Goal: Task Accomplishment & Management: Use online tool/utility

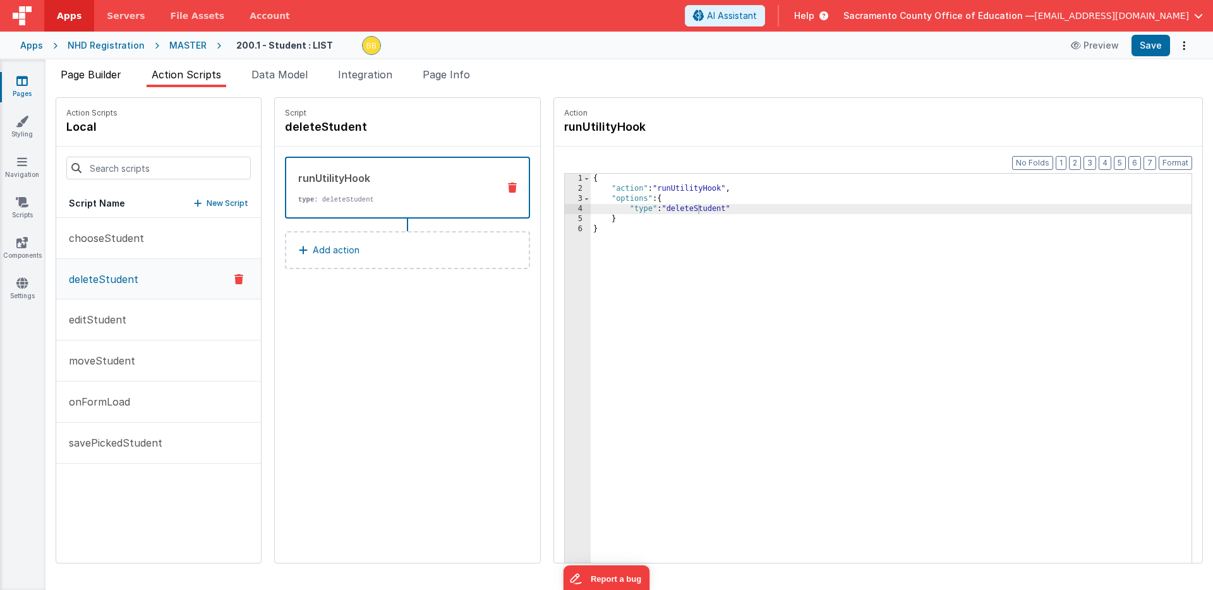
click at [100, 73] on span "Page Builder" at bounding box center [91, 74] width 61 height 13
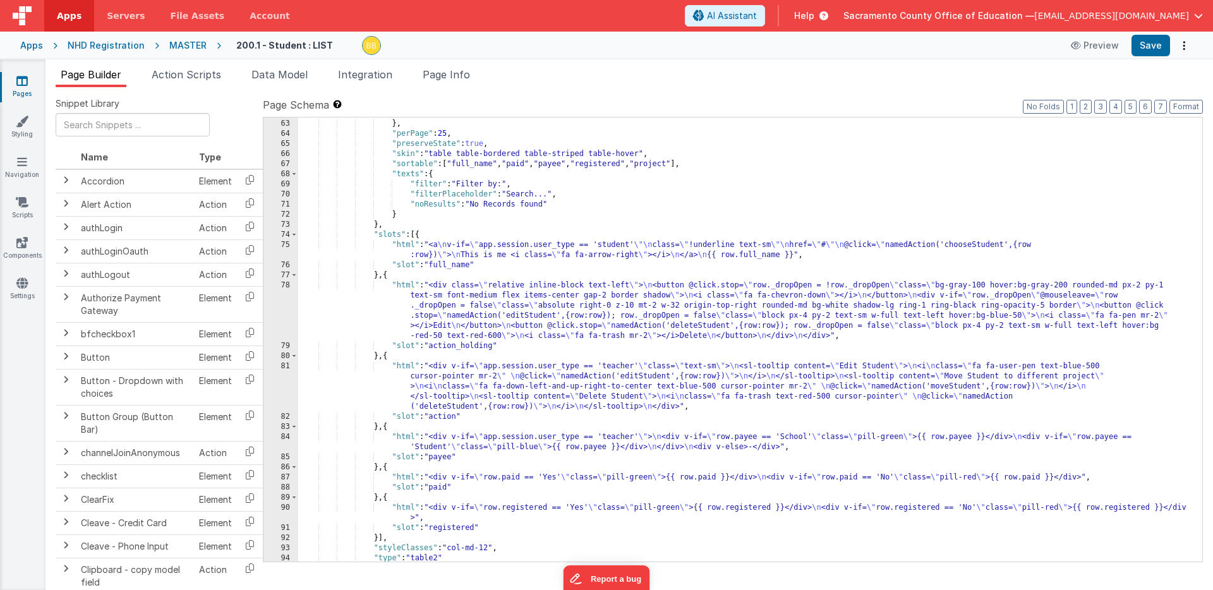
scroll to position [830, 0]
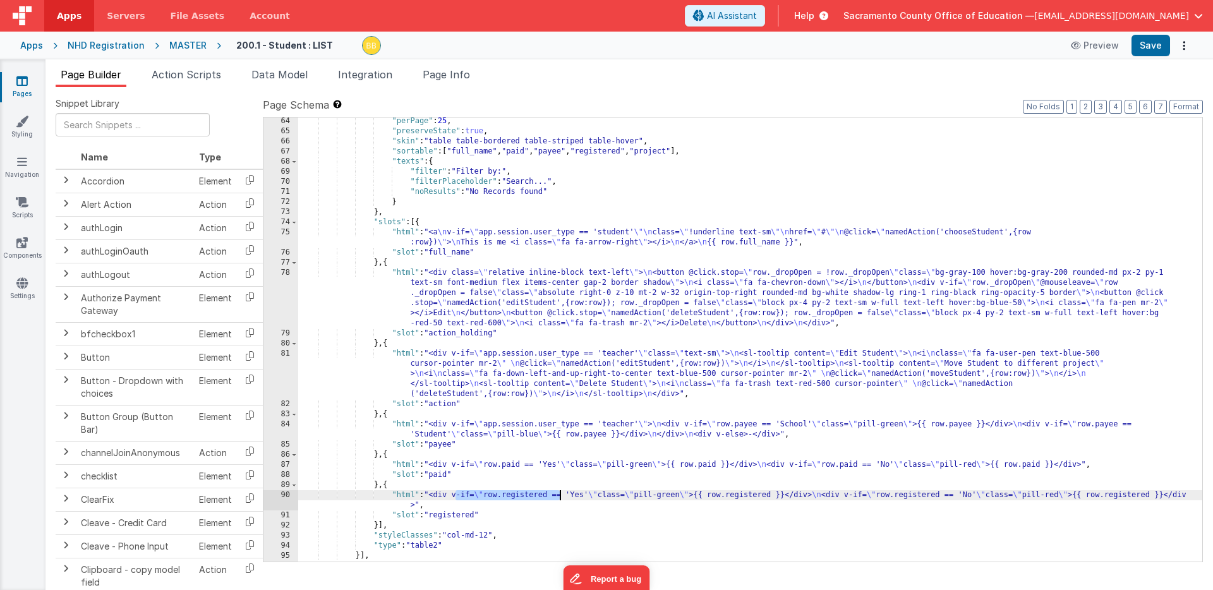
drag, startPoint x: 455, startPoint y: 497, endPoint x: 559, endPoint y: 497, distance: 103.6
click at [559, 497] on div ""perPage" : 25 , "preserveState" : true , "skin" : "table table-bordered table-…" at bounding box center [750, 348] width 904 height 464
click at [405, 498] on div ""perPage" : 25 , "preserveState" : true , "skin" : "table table-bordered table-…" at bounding box center [750, 348] width 904 height 464
click at [291, 498] on div "90" at bounding box center [280, 500] width 35 height 20
click at [291, 497] on div "90" at bounding box center [280, 500] width 35 height 20
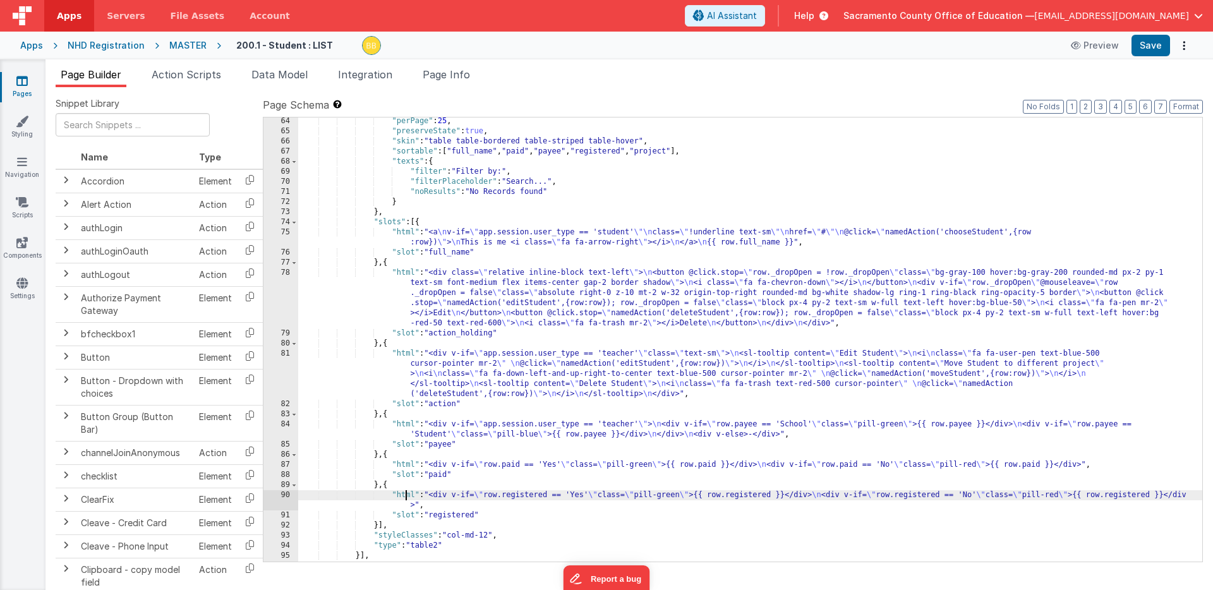
click at [291, 497] on div "90" at bounding box center [280, 500] width 35 height 20
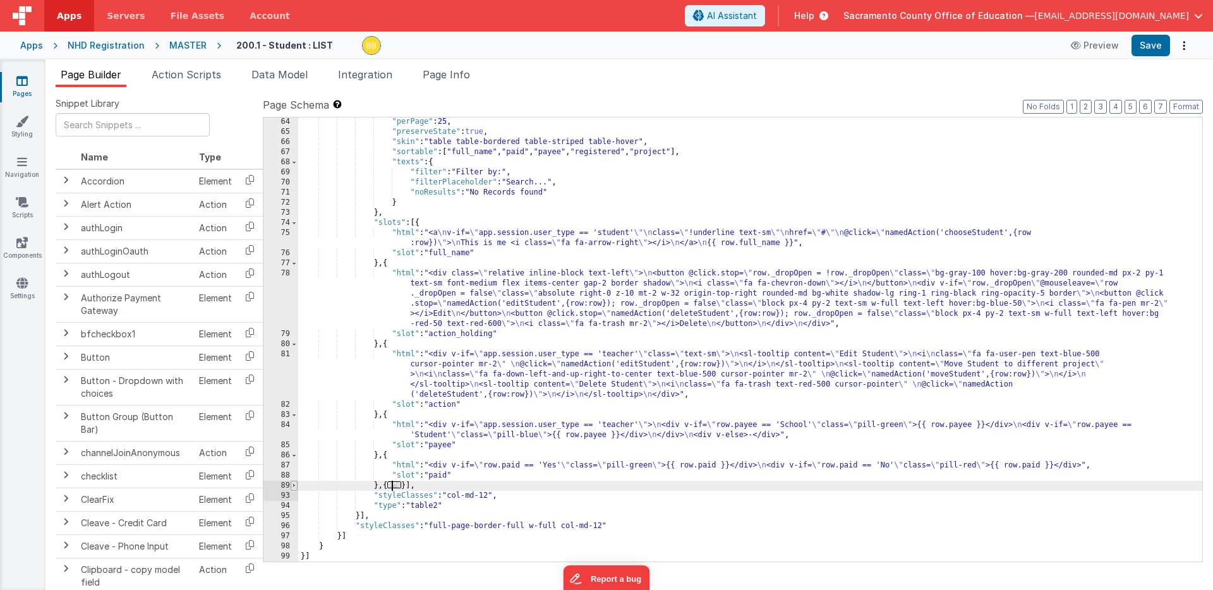
click at [294, 485] on span at bounding box center [294, 486] width 7 height 10
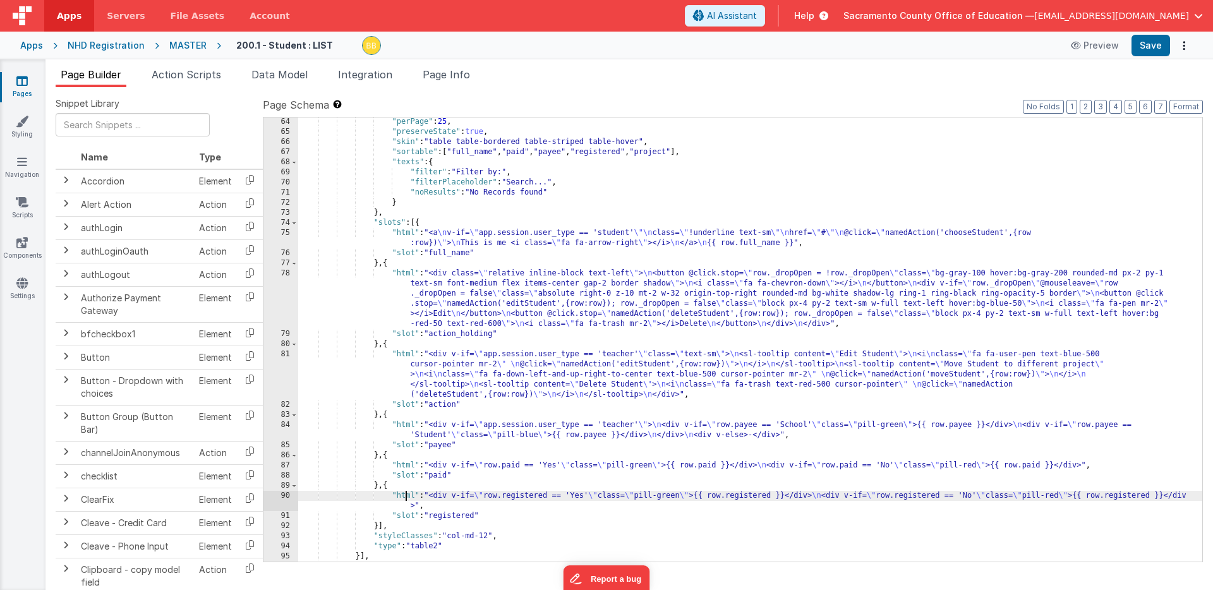
click at [284, 497] on div "90" at bounding box center [280, 501] width 35 height 20
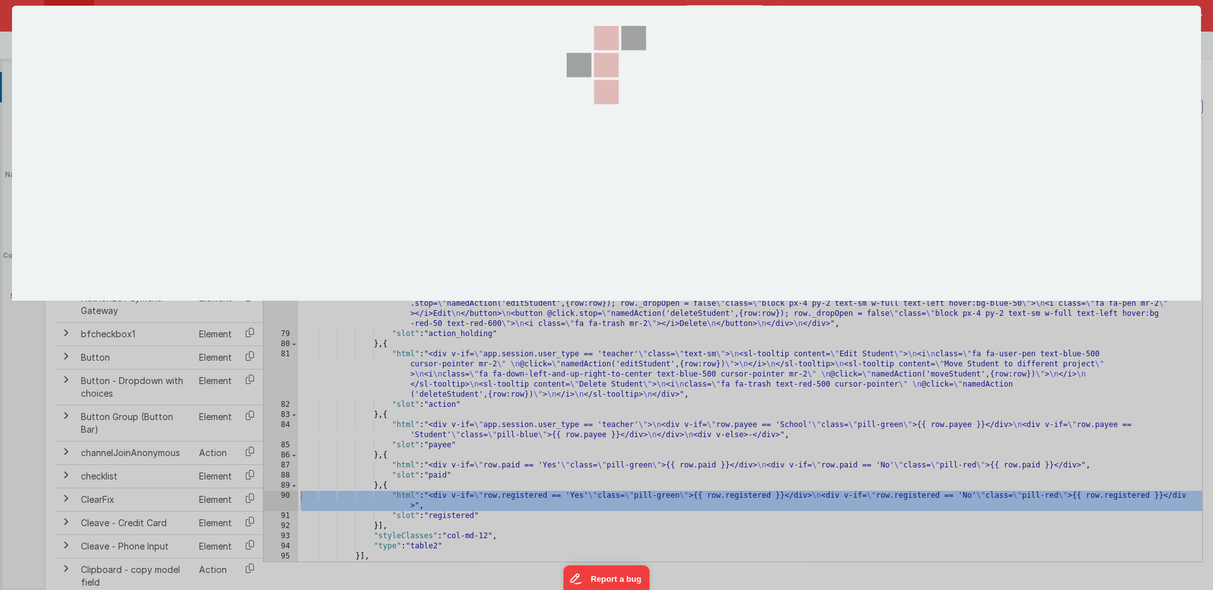
click at [284, 497] on div at bounding box center [606, 295] width 1189 height 578
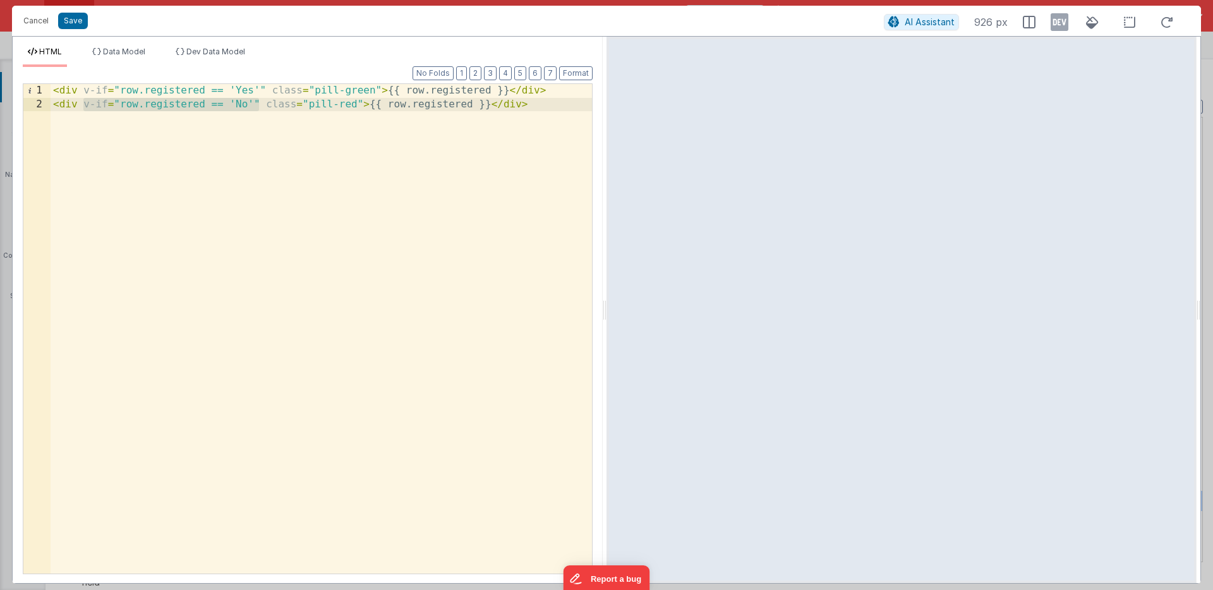
drag, startPoint x: 82, startPoint y: 106, endPoint x: 258, endPoint y: 104, distance: 175.6
click at [258, 104] on div "< div v-if = "row.registered == 'Yes'" class = "pill-green" > {{ row.registered…" at bounding box center [321, 342] width 541 height 517
click at [42, 18] on button "Cancel" at bounding box center [36, 21] width 38 height 18
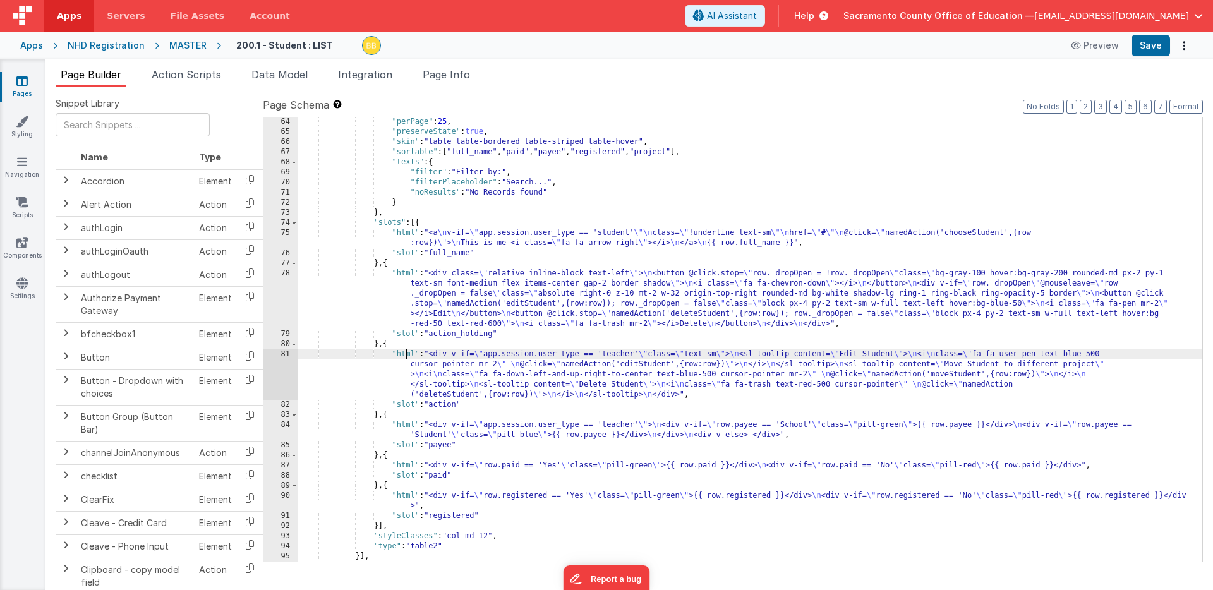
click at [406, 356] on div ""perPage" : 25 , "preserveState" : true , "skin" : "table table-bordered table-…" at bounding box center [750, 349] width 904 height 464
click at [284, 355] on div "81" at bounding box center [280, 374] width 35 height 51
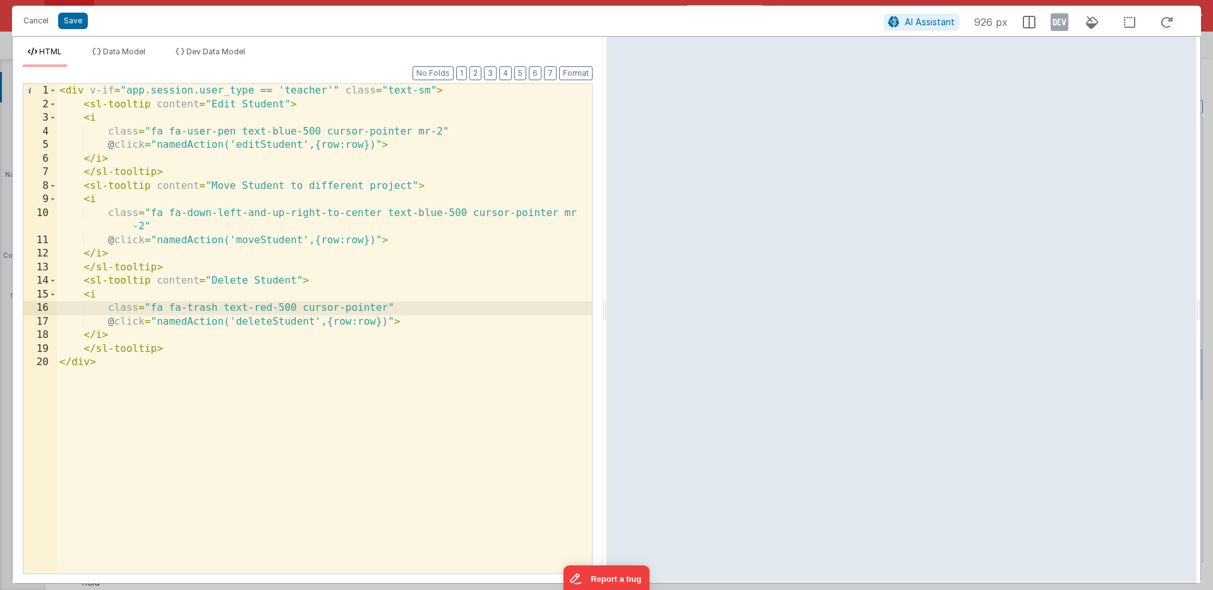
click at [157, 282] on div "< div v-if = "app.session.user_type == 'teacher'" class = "text-sm" > < sl-tool…" at bounding box center [324, 342] width 535 height 517
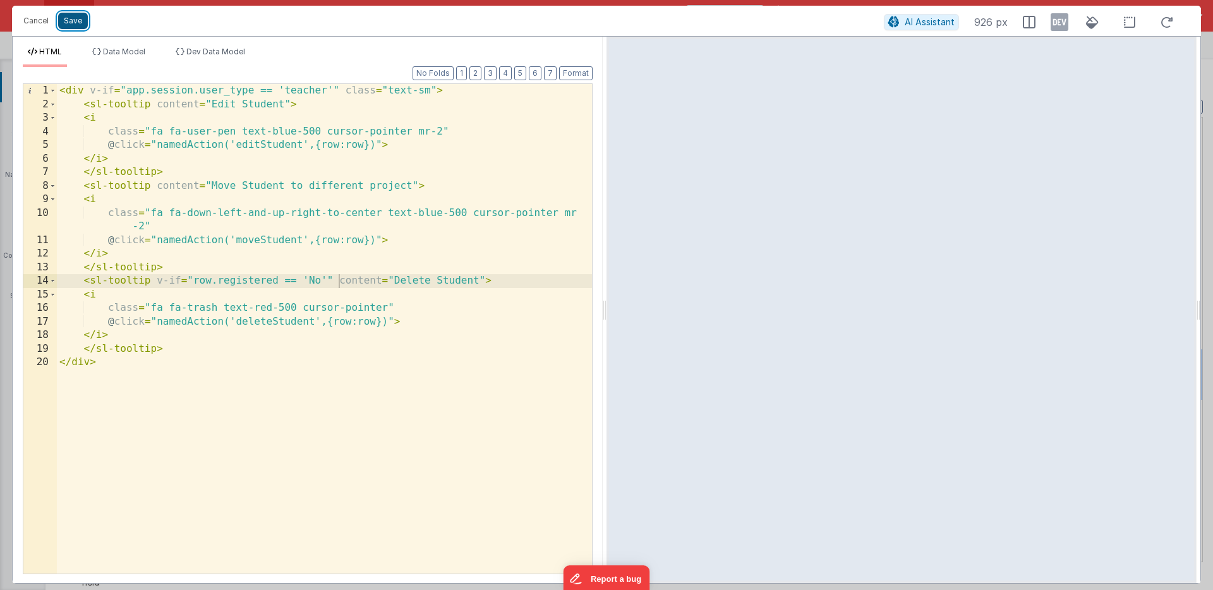
click at [76, 19] on button "Save" at bounding box center [73, 21] width 30 height 16
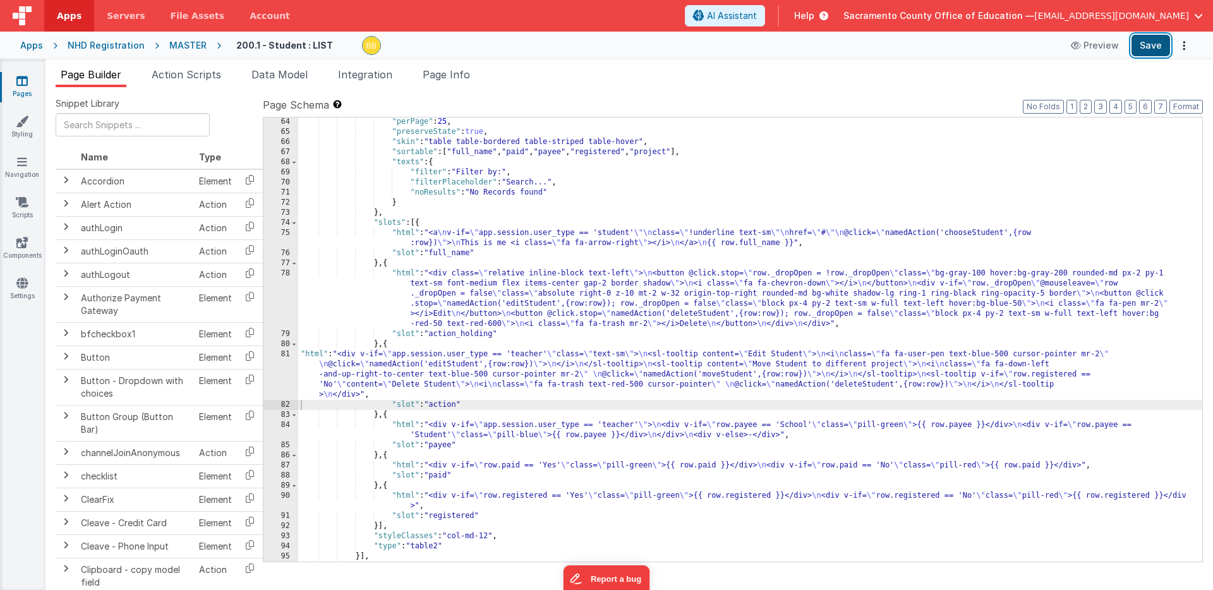
click at [1155, 45] on button "Save" at bounding box center [1150, 45] width 39 height 21
click at [281, 48] on h4 "200.1 - Student : LIST" at bounding box center [284, 44] width 97 height 9
click at [260, 46] on input "200.1 - Student : LIST" at bounding box center [314, 45] width 157 height 19
type input "200.2 - Student : LIST"
click at [399, 44] on icon at bounding box center [404, 46] width 10 height 18
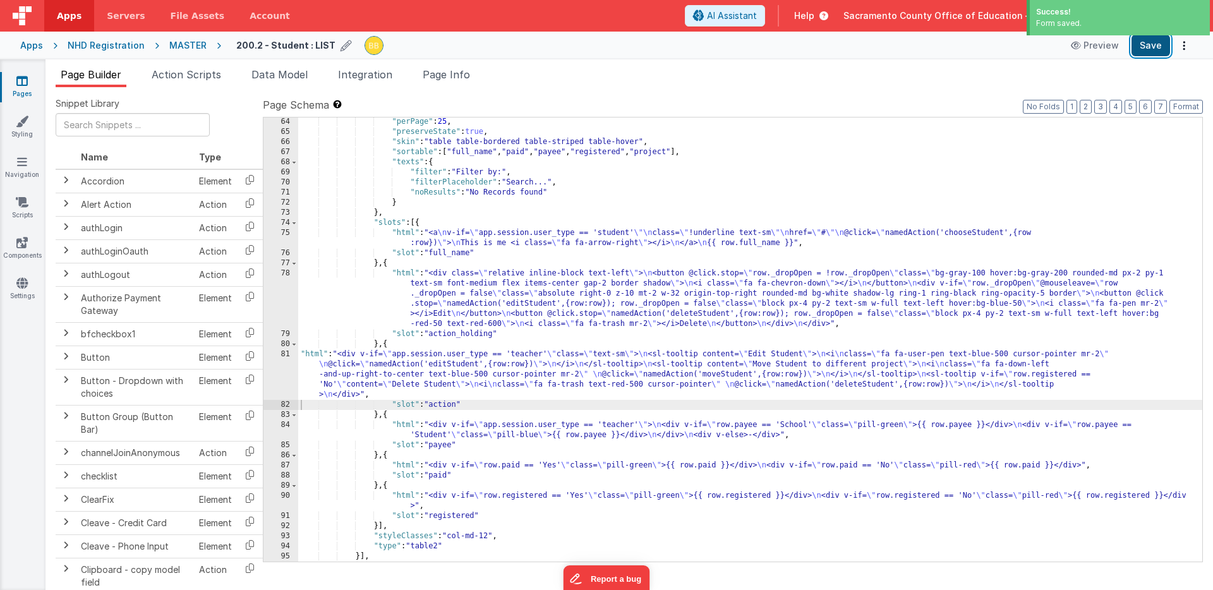
click at [1150, 45] on button "Save" at bounding box center [1150, 45] width 39 height 21
click at [21, 78] on icon at bounding box center [21, 81] width 11 height 13
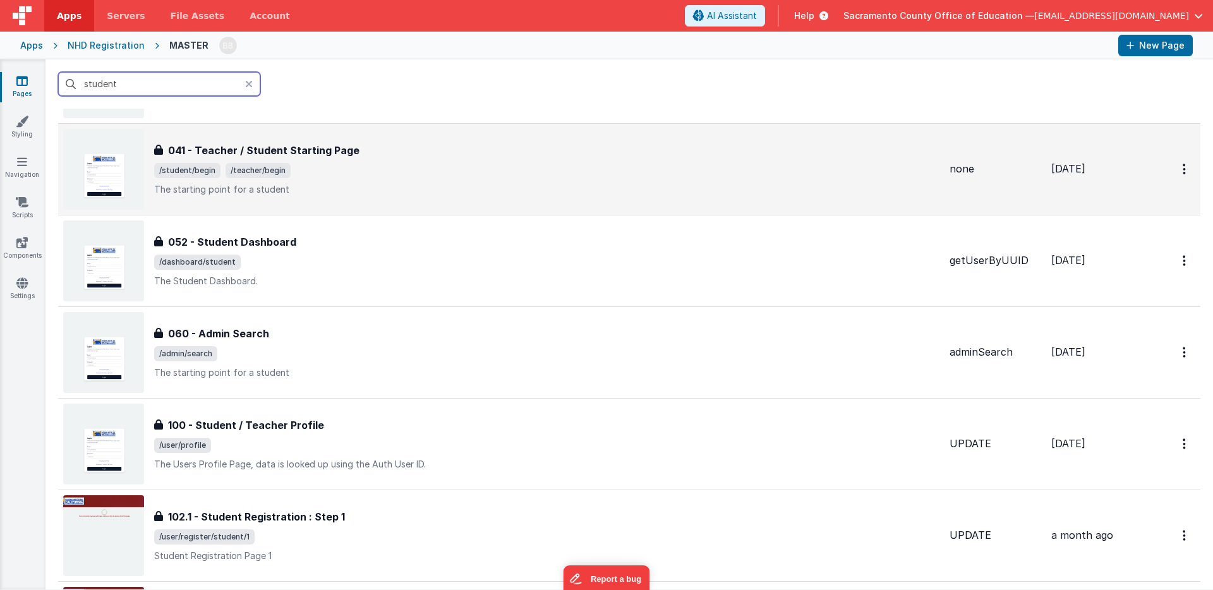
scroll to position [167, 0]
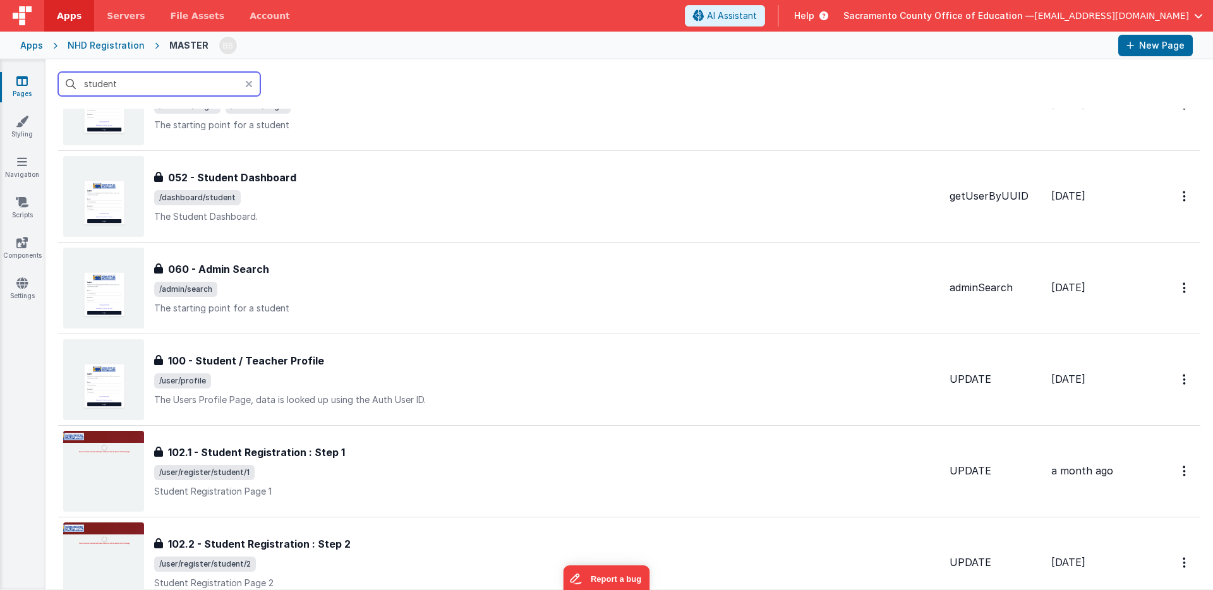
click at [106, 84] on input "student" at bounding box center [159, 84] width 202 height 24
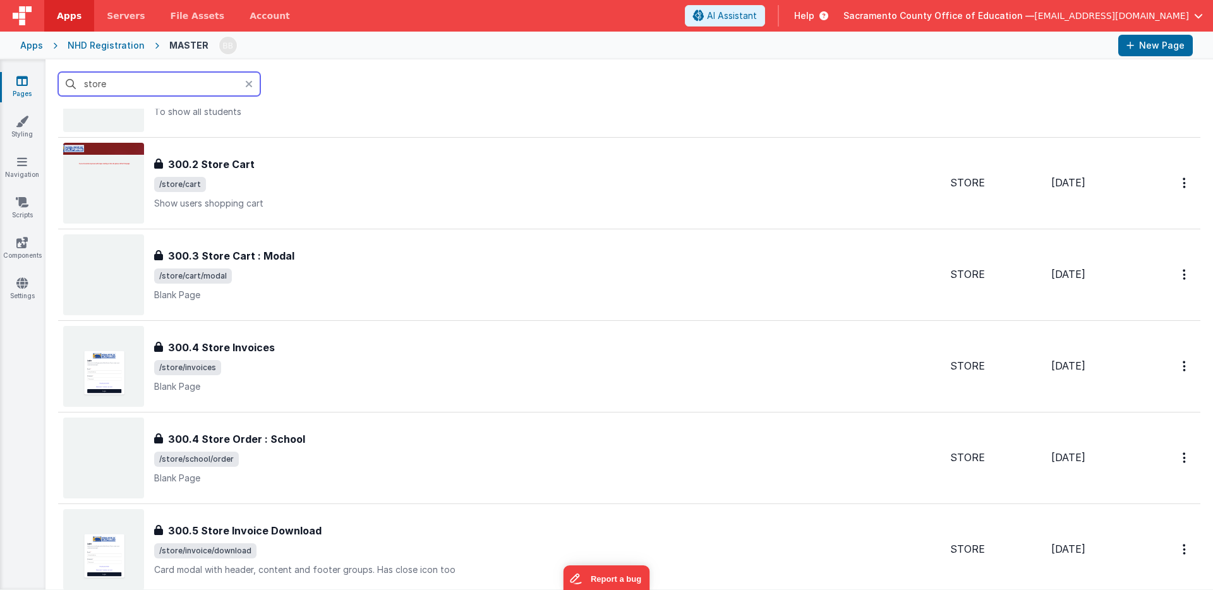
scroll to position [397, 0]
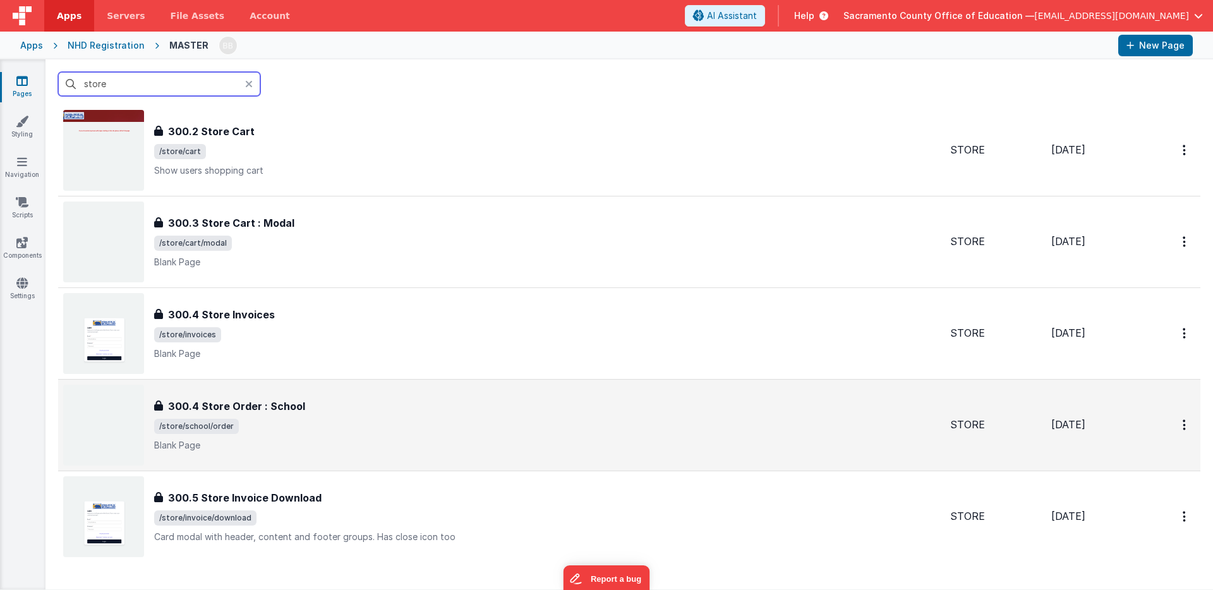
type input "store"
click at [220, 405] on h3 "300.4 Store Order : School" at bounding box center [236, 406] width 137 height 15
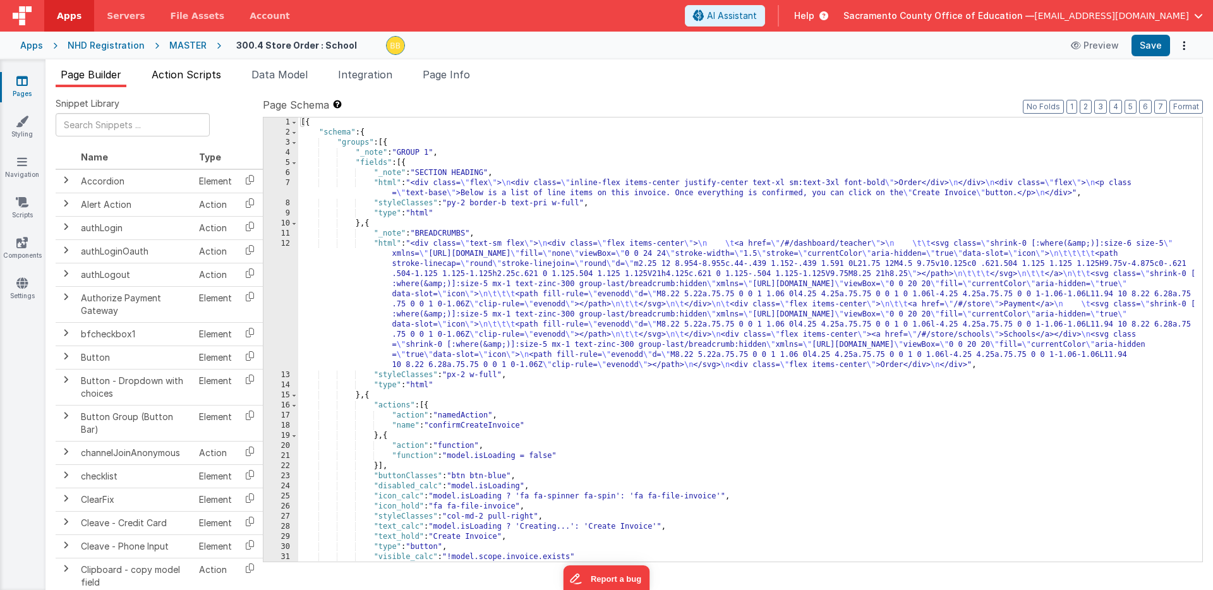
click at [204, 75] on span "Action Scripts" at bounding box center [186, 74] width 69 height 13
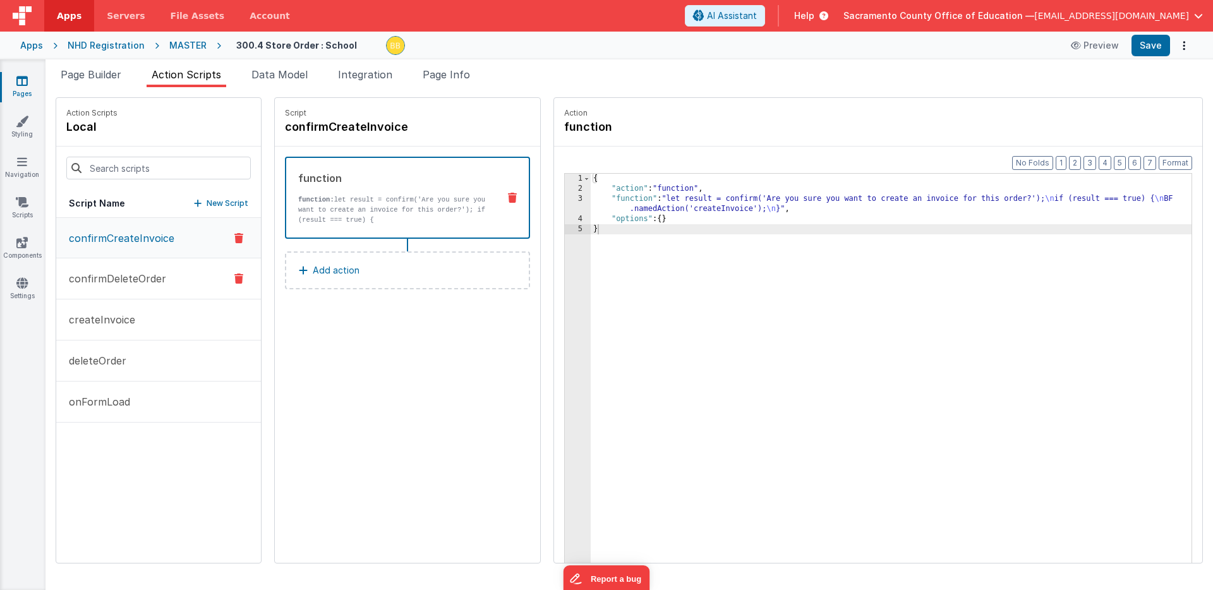
click at [114, 275] on p "confirmDeleteOrder" at bounding box center [113, 278] width 105 height 15
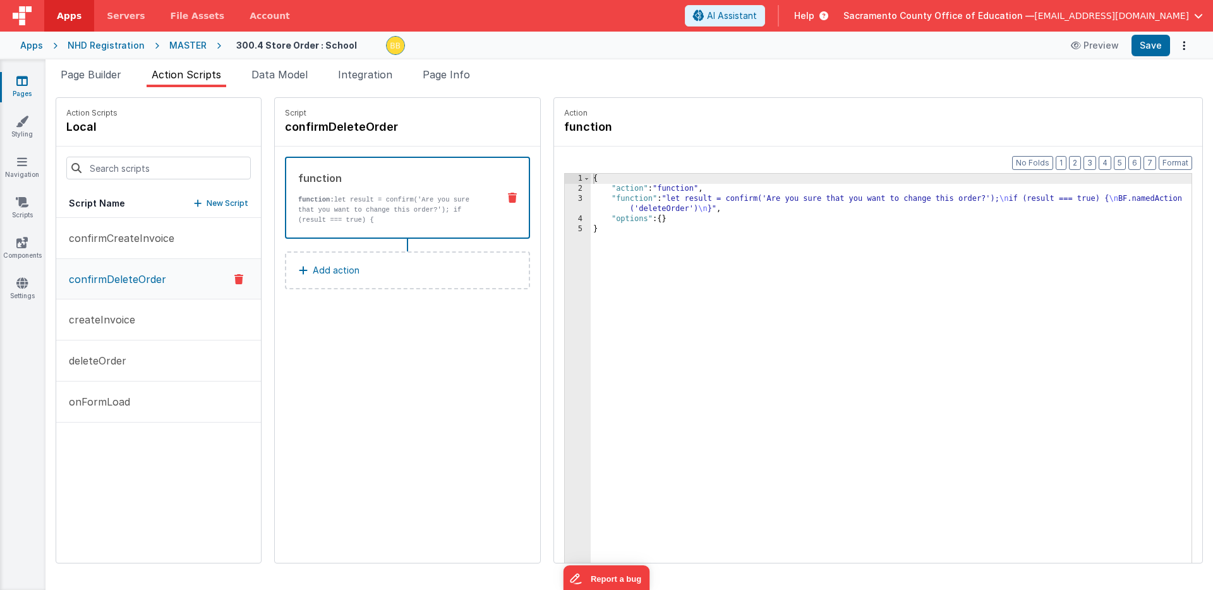
click at [595, 199] on div "{ "action" : "function" , "function" : "let result = confirm('Are you sure that…" at bounding box center [910, 398] width 638 height 449
click at [565, 200] on div "3" at bounding box center [578, 204] width 26 height 20
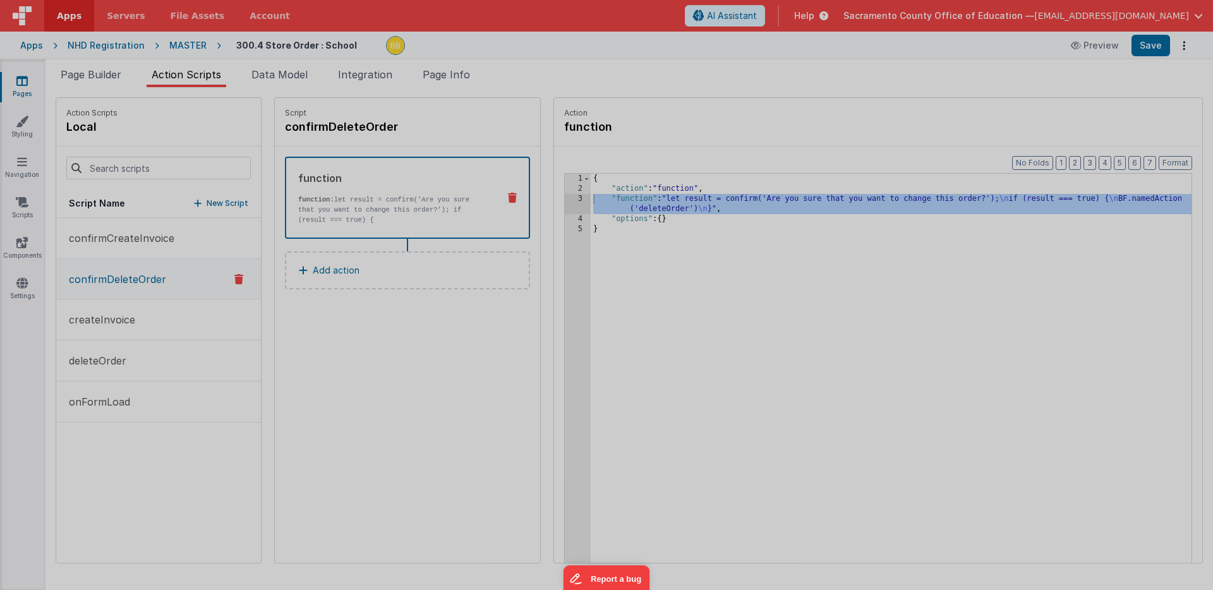
click at [541, 200] on section at bounding box center [606, 140] width 1189 height 295
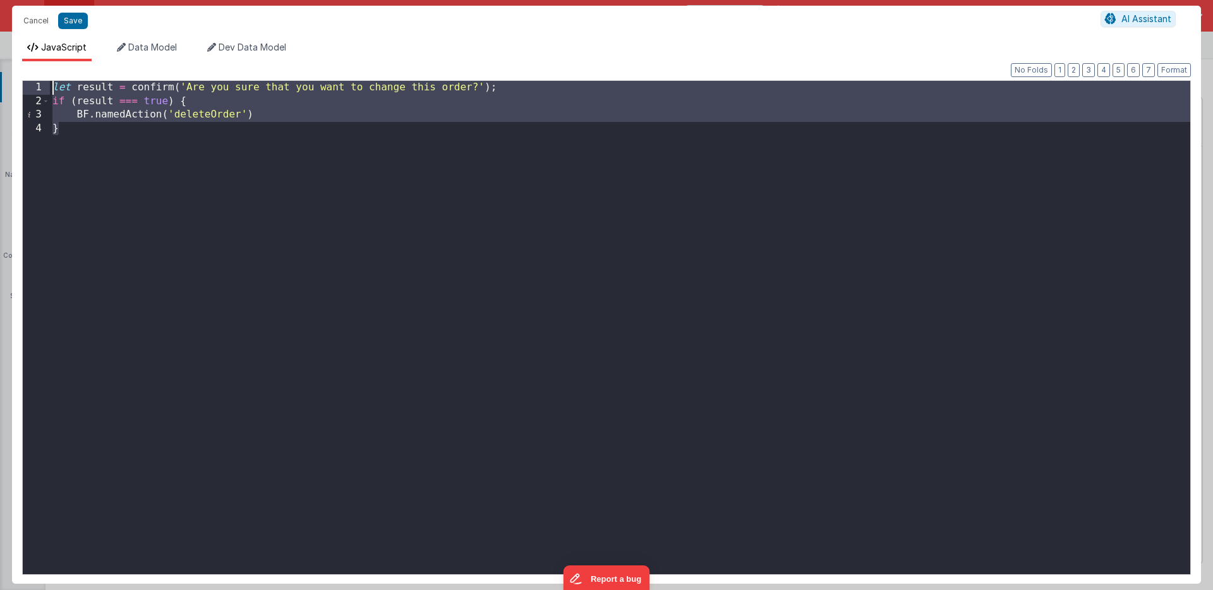
drag, startPoint x: 61, startPoint y: 130, endPoint x: 49, endPoint y: 83, distance: 48.1
click at [49, 83] on div "1 2 3 4 let result = confirm ( 'Are you sure that you want to change this order…" at bounding box center [606, 327] width 1169 height 495
click at [37, 19] on button "Cancel" at bounding box center [36, 21] width 38 height 18
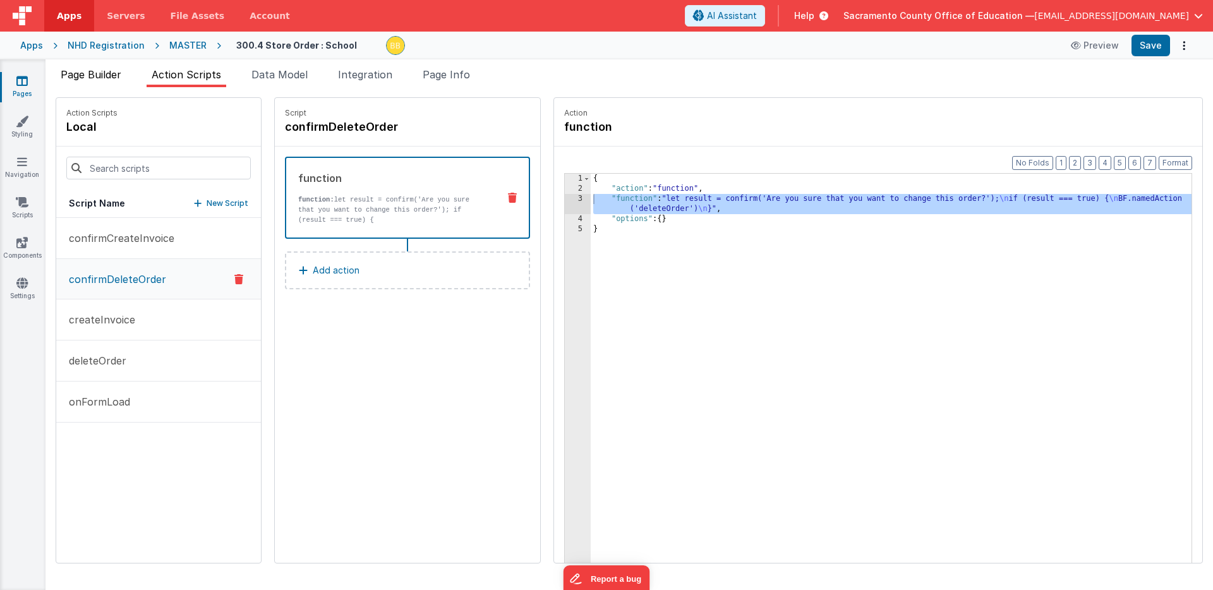
click at [103, 70] on span "Page Builder" at bounding box center [91, 74] width 61 height 13
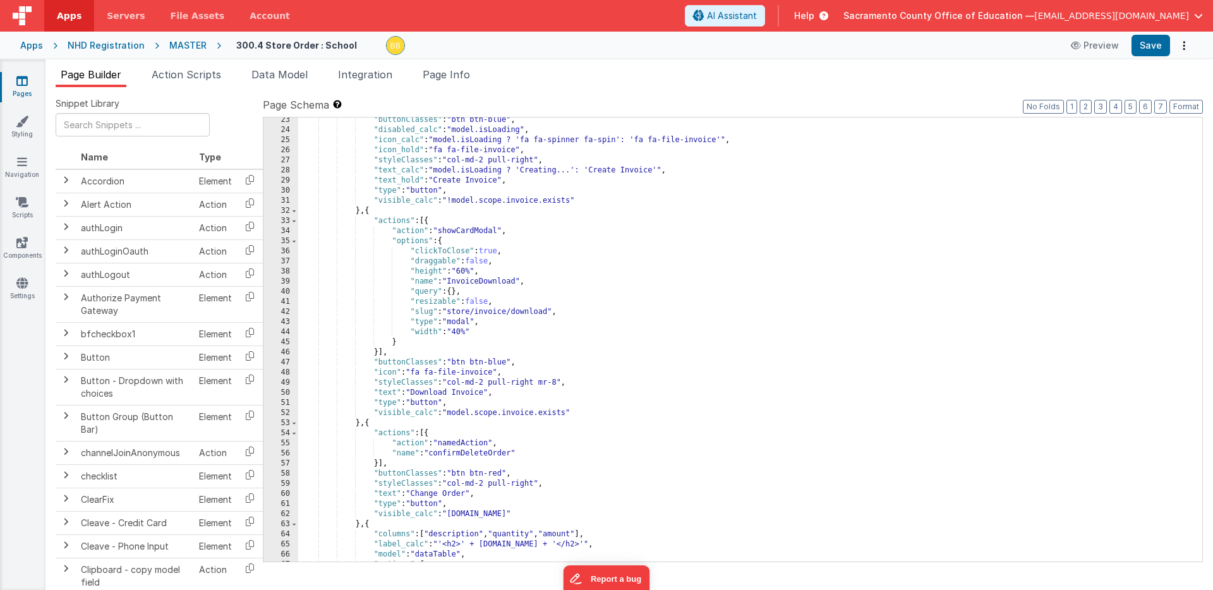
scroll to position [356, 0]
click at [23, 80] on icon at bounding box center [21, 81] width 11 height 13
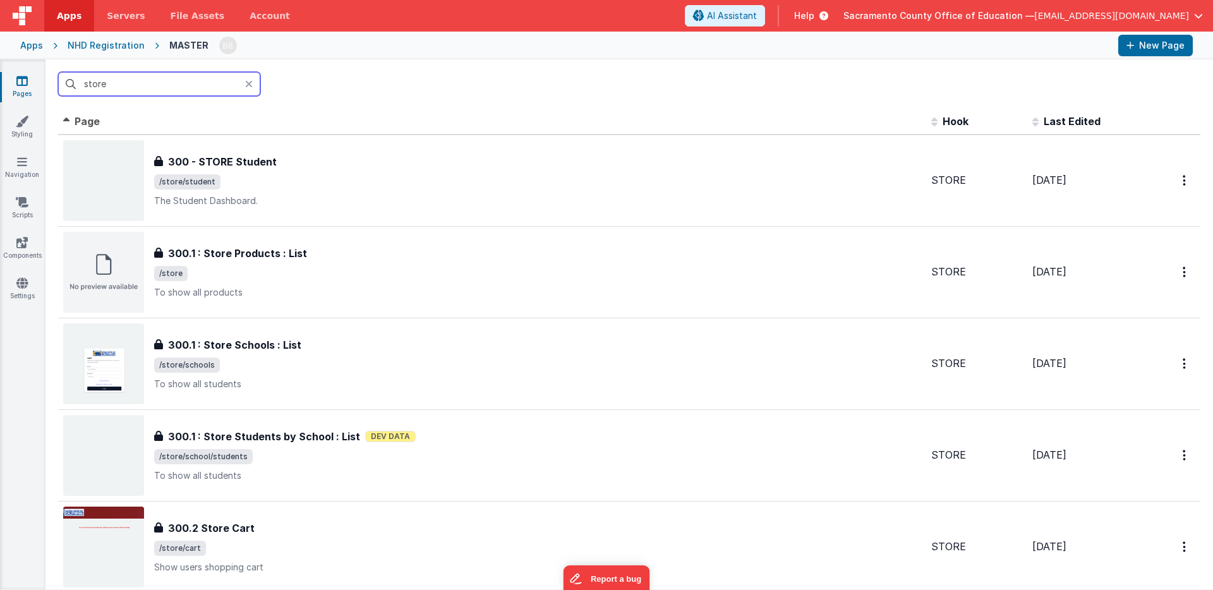
click at [124, 84] on input "store" at bounding box center [159, 84] width 202 height 24
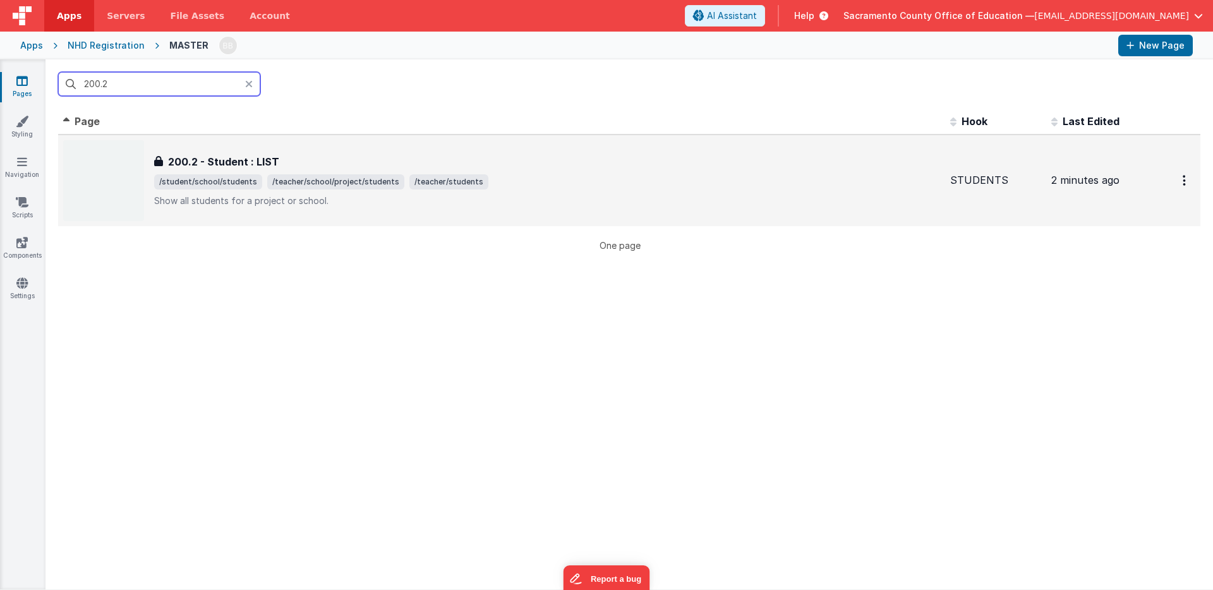
type input "200.2"
click at [240, 157] on h3 "200.2 - Student : LIST" at bounding box center [223, 161] width 111 height 15
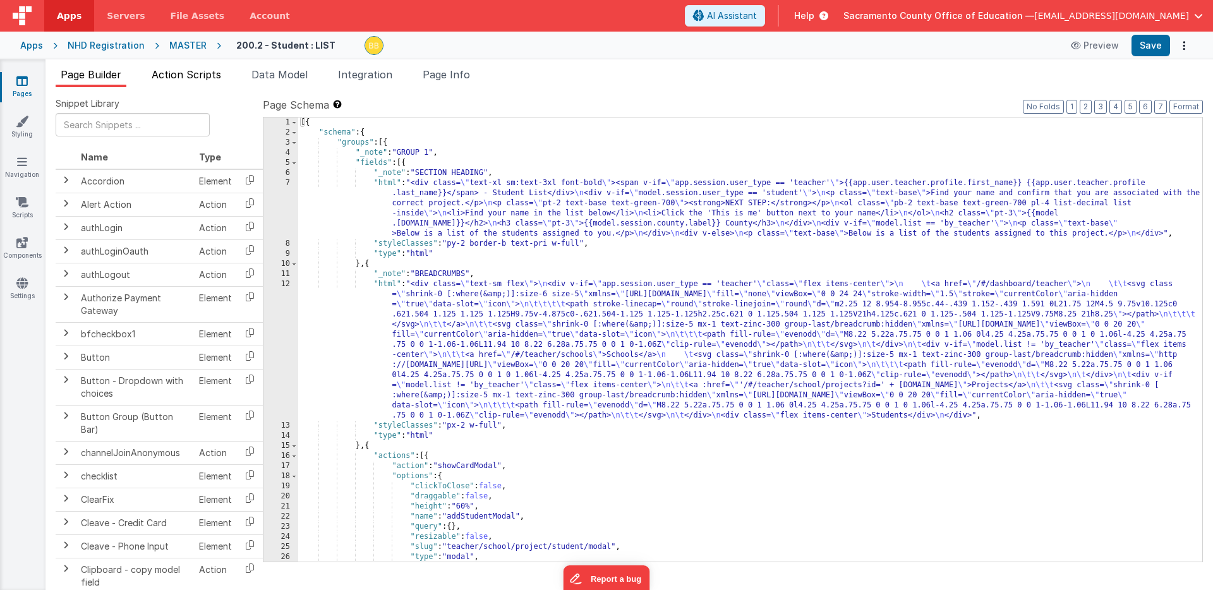
click at [192, 73] on span "Action Scripts" at bounding box center [186, 74] width 69 height 13
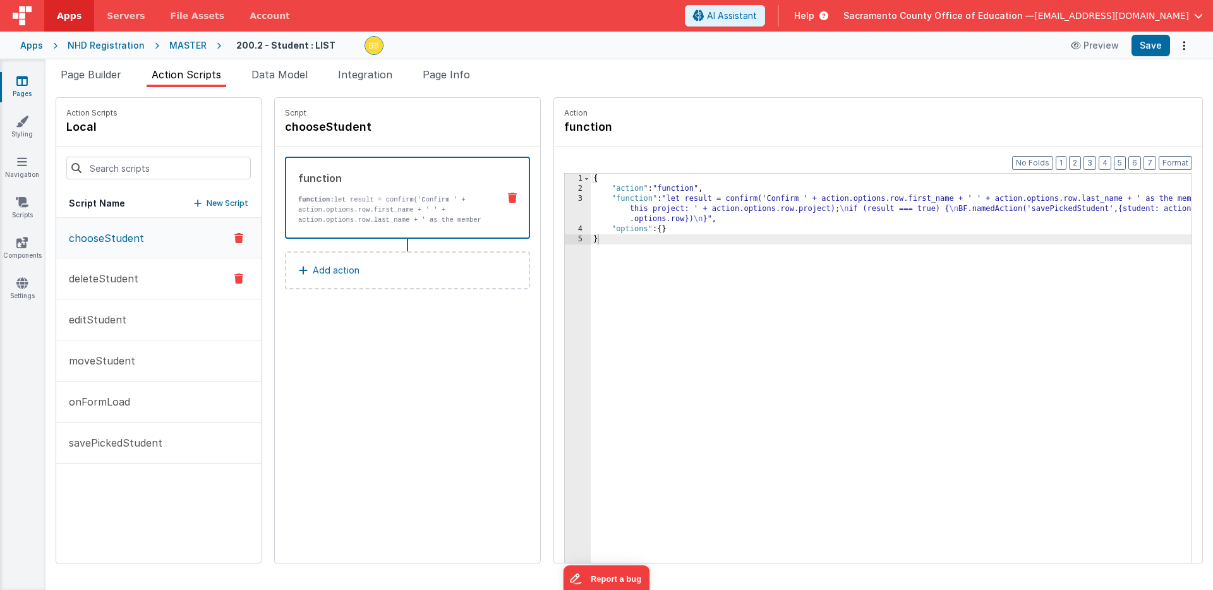
click at [106, 277] on p "deleteStudent" at bounding box center [99, 278] width 77 height 15
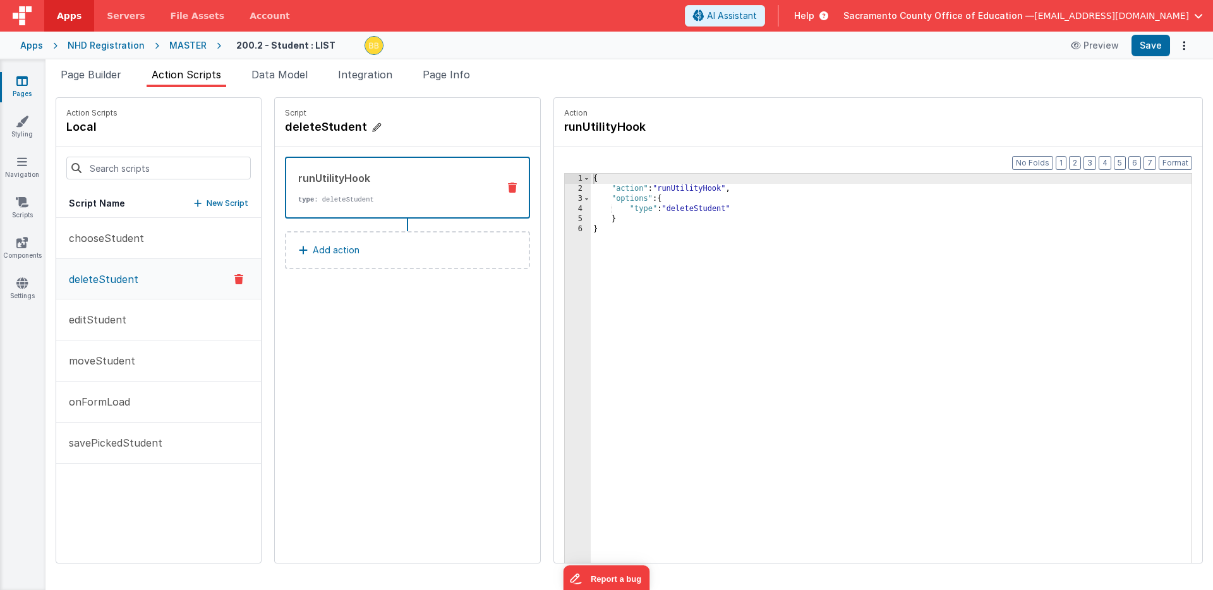
click at [285, 128] on h4 "deleteStudent" at bounding box center [380, 127] width 190 height 18
click at [285, 127] on input "deleteStudent" at bounding box center [348, 127] width 126 height 18
type input "confirmDeleteStudent"
click at [419, 124] on icon at bounding box center [423, 126] width 9 height 15
click at [313, 249] on p "Add action" at bounding box center [336, 250] width 47 height 15
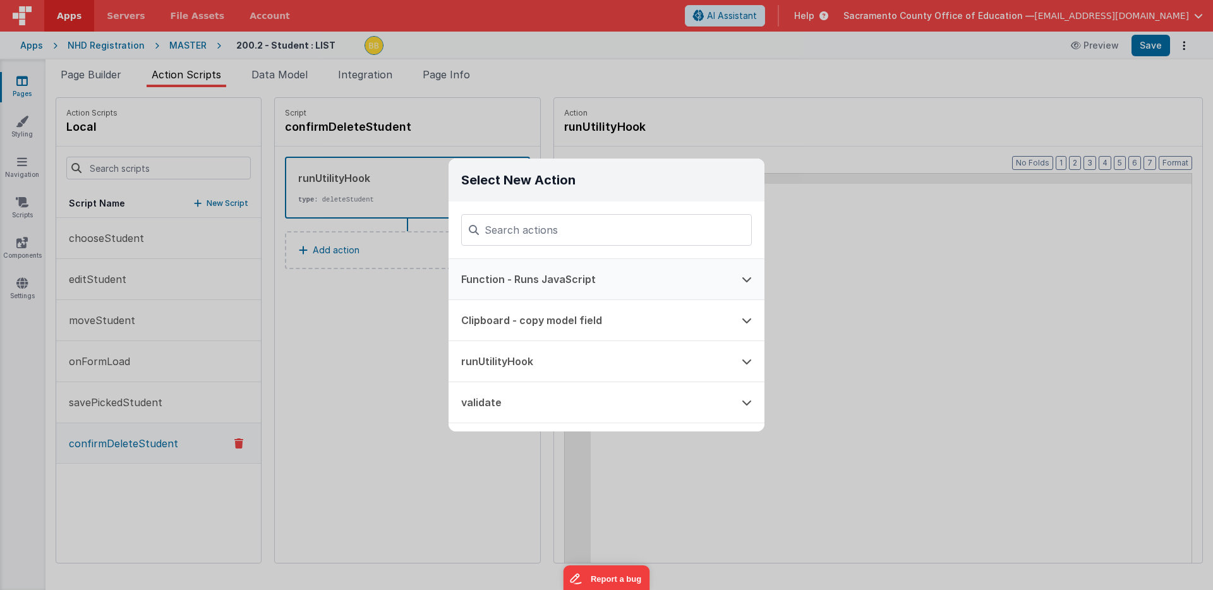
click at [533, 279] on button "Function - Runs JavaScript" at bounding box center [589, 279] width 280 height 40
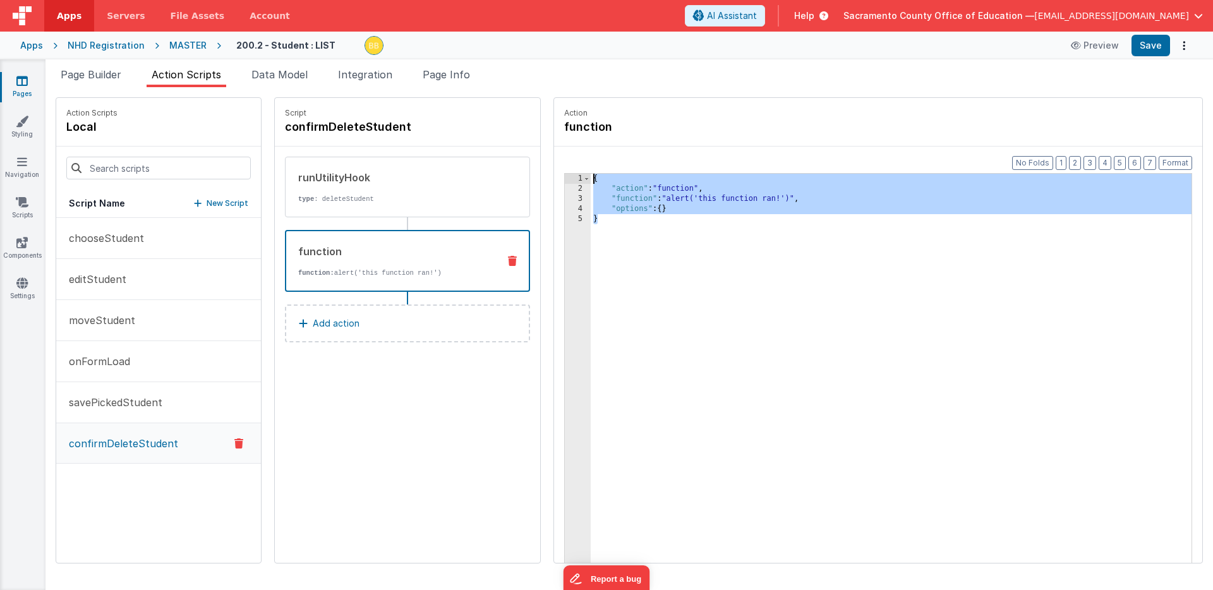
drag, startPoint x: 569, startPoint y: 251, endPoint x: 552, endPoint y: 159, distance: 93.8
click at [554, 159] on div "Format 7 6 5 4 3 2 1 No Folds 1 2 3 4 5 { "action" : "function" , "function" : …" at bounding box center [878, 379] width 648 height 465
click at [593, 198] on div "{ "action" : "function" , "function" : "alert('this function ran!')" , "options…" at bounding box center [910, 398] width 638 height 449
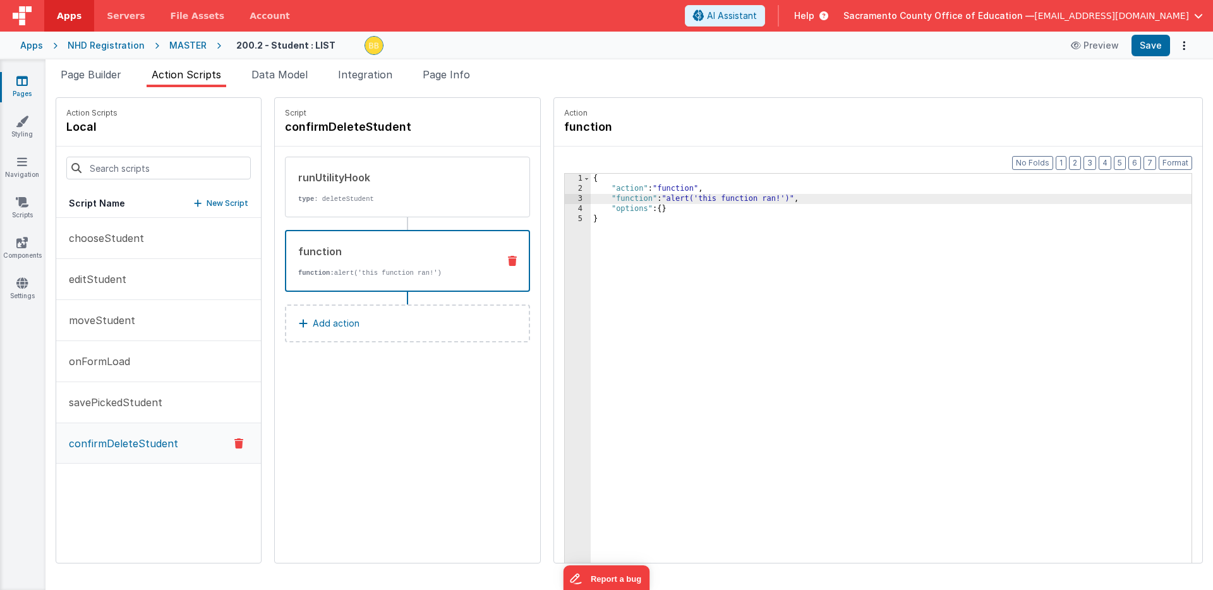
click at [565, 198] on div "3" at bounding box center [578, 199] width 26 height 10
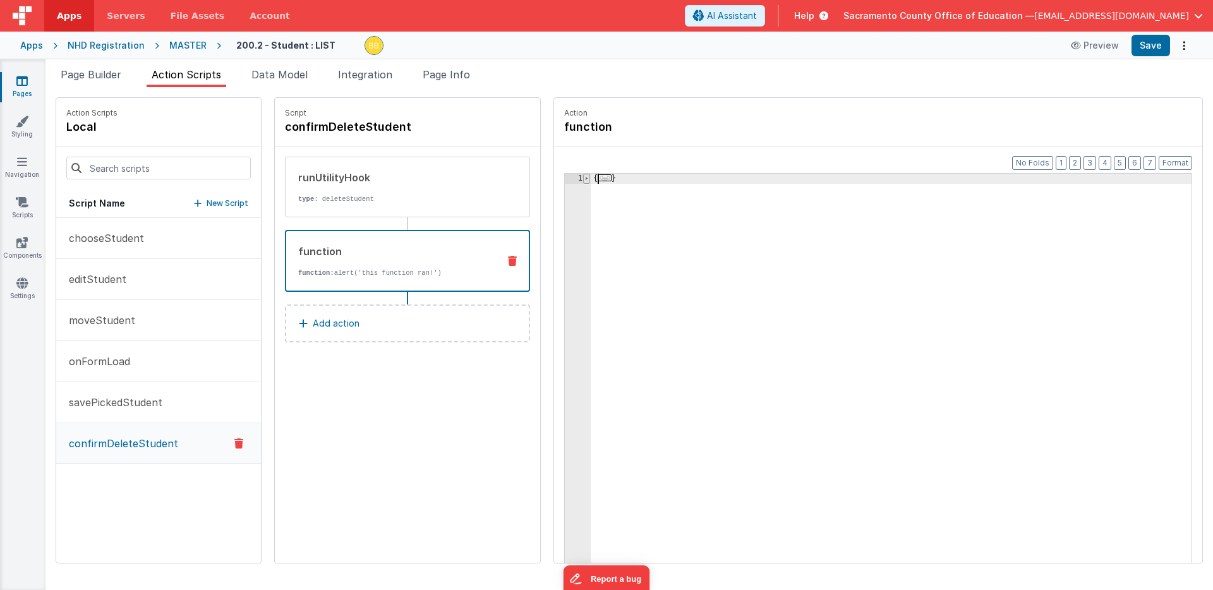
click at [583, 179] on span at bounding box center [586, 179] width 7 height 10
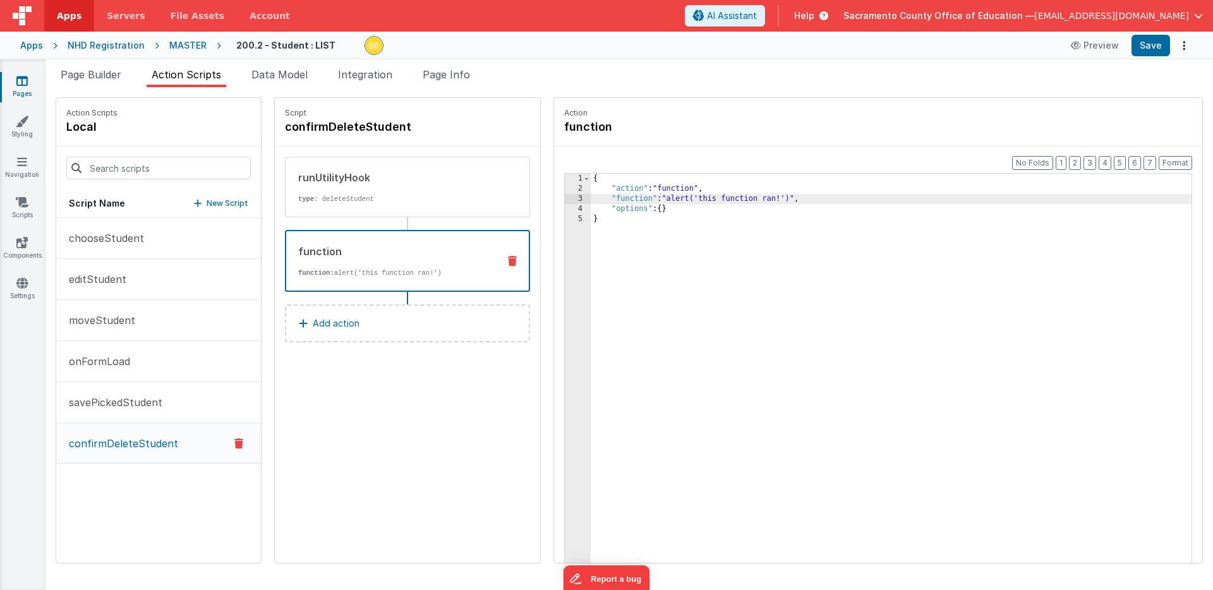
click at [591, 199] on div "{ "action" : "function" , "function" : "alert('this function ran!')" , "options…" at bounding box center [910, 398] width 638 height 449
click at [565, 198] on div "3" at bounding box center [578, 199] width 26 height 10
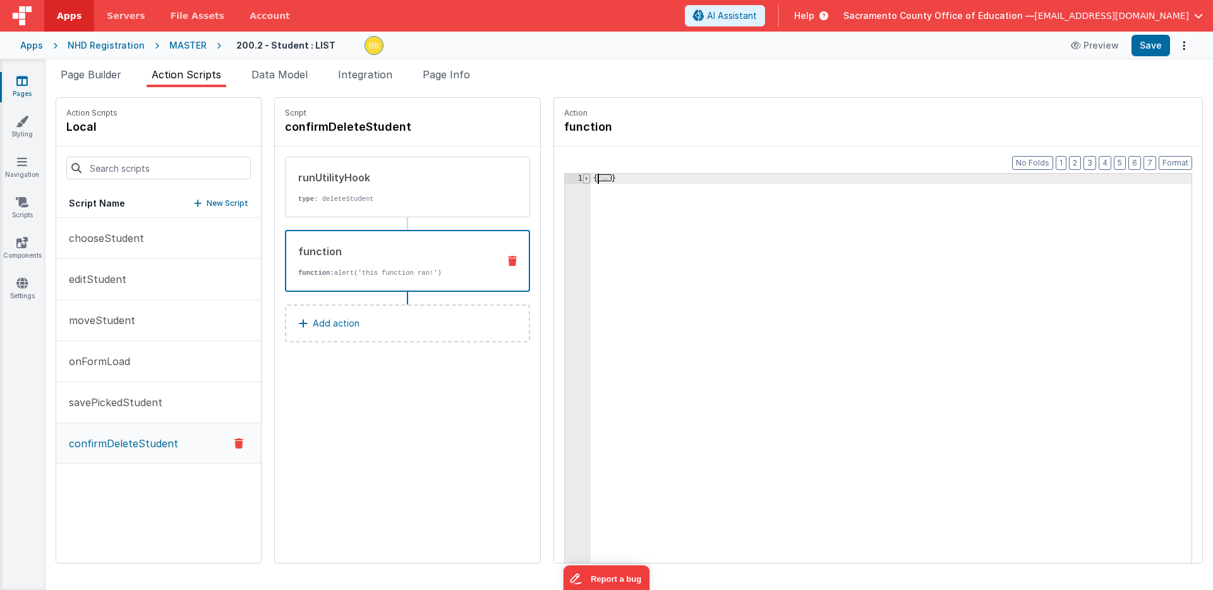
click at [583, 178] on span at bounding box center [586, 179] width 7 height 10
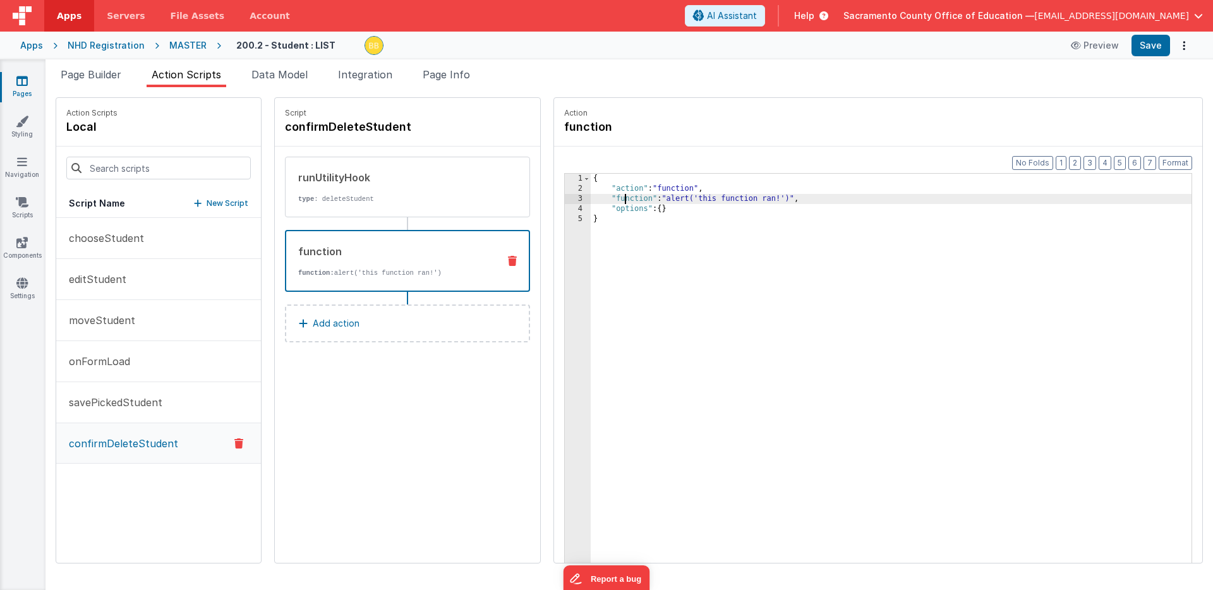
click at [606, 202] on div "{ "action" : "function" , "function" : "alert('this function ran!')" , "options…" at bounding box center [910, 398] width 638 height 449
click at [565, 199] on div "3" at bounding box center [578, 199] width 26 height 10
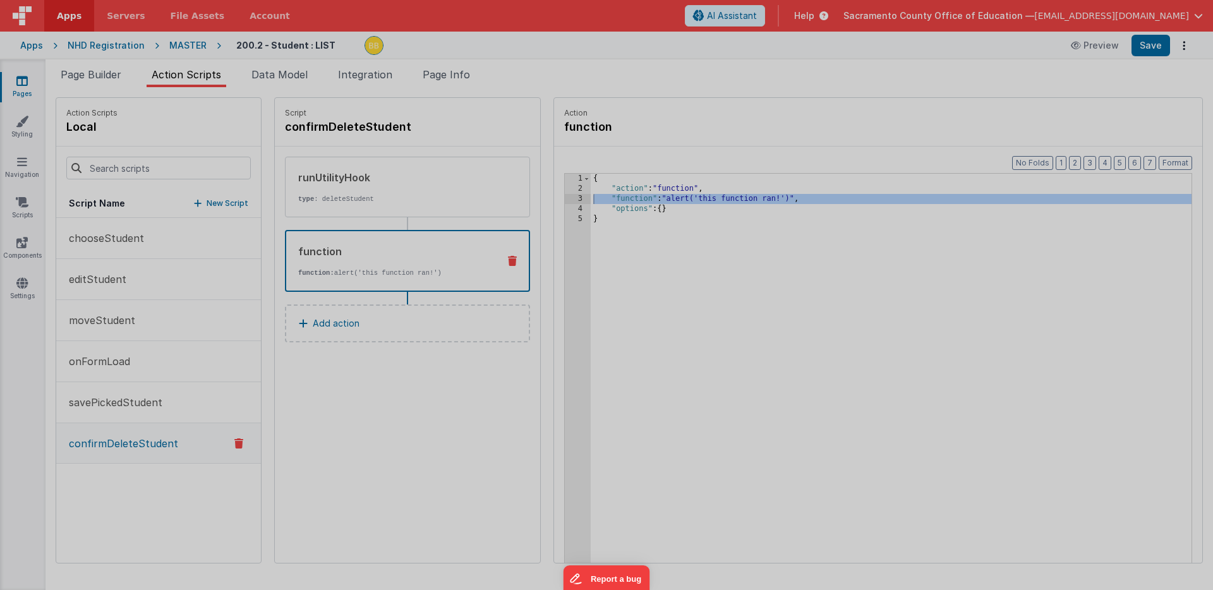
click at [538, 199] on div "alert ( 'this function ran!' )" at bounding box center [620, 328] width 1140 height 521
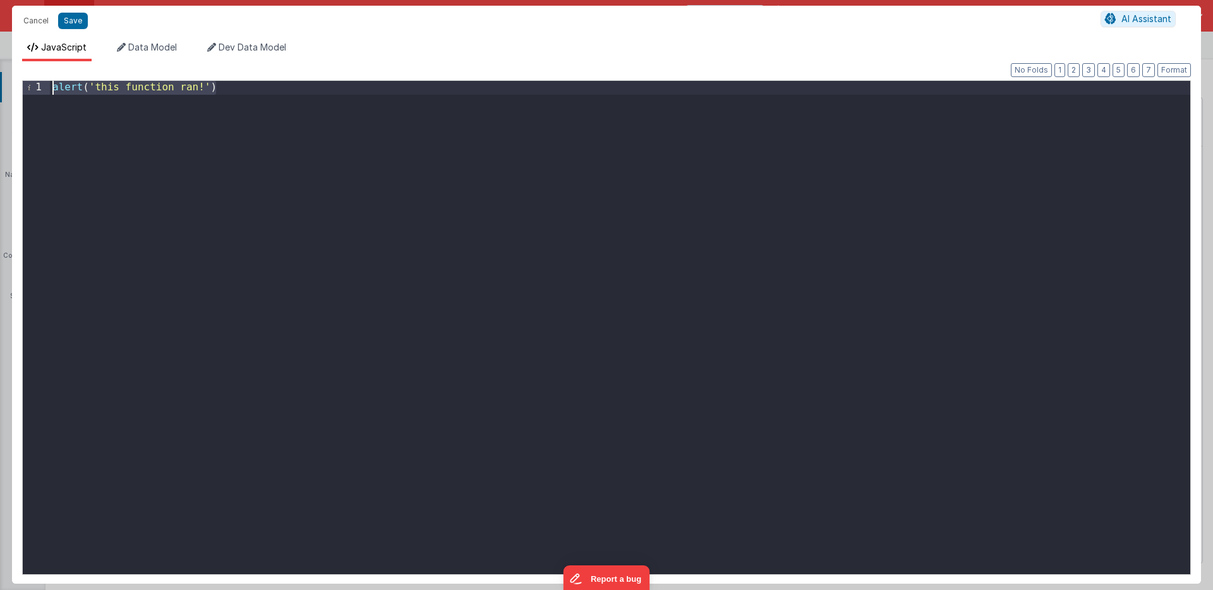
drag, startPoint x: 297, startPoint y: 120, endPoint x: 256, endPoint y: 68, distance: 66.1
click at [256, 68] on div "Format 7 6 5 4 3 2 1 No Folds 1 alert ( 'this function ran!' ) XXXXXXXXXXXXXXXX…" at bounding box center [606, 322] width 1189 height 522
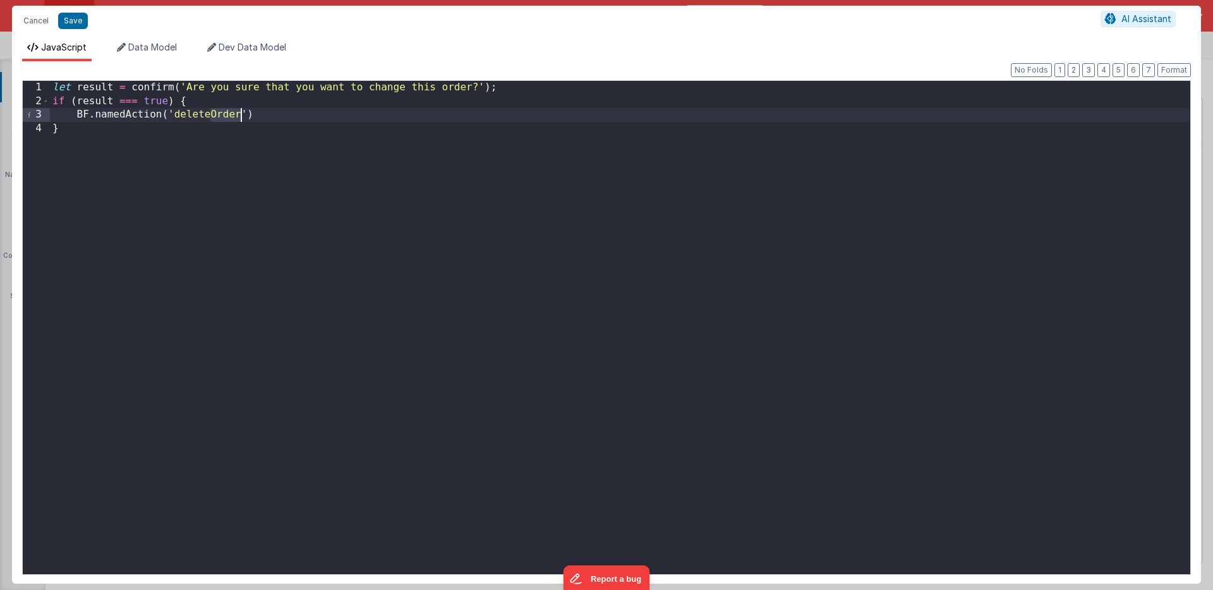
drag, startPoint x: 210, startPoint y: 116, endPoint x: 239, endPoint y: 116, distance: 29.1
click at [239, 116] on div "let result = confirm ( 'Are you sure that you want to change this order?' ) ; i…" at bounding box center [620, 341] width 1140 height 521
click at [385, 88] on div "let result = confirm ( 'Are you sure that you want to change this order?' ) ; i…" at bounding box center [620, 341] width 1140 height 521
click at [386, 88] on div "let result = confirm ( 'Are you sure that you want to change this order?' ) ; i…" at bounding box center [620, 341] width 1140 height 521
click at [454, 87] on div "let result = confirm ( 'Are you sure that you want to delete this order?' ) ; i…" at bounding box center [620, 341] width 1140 height 521
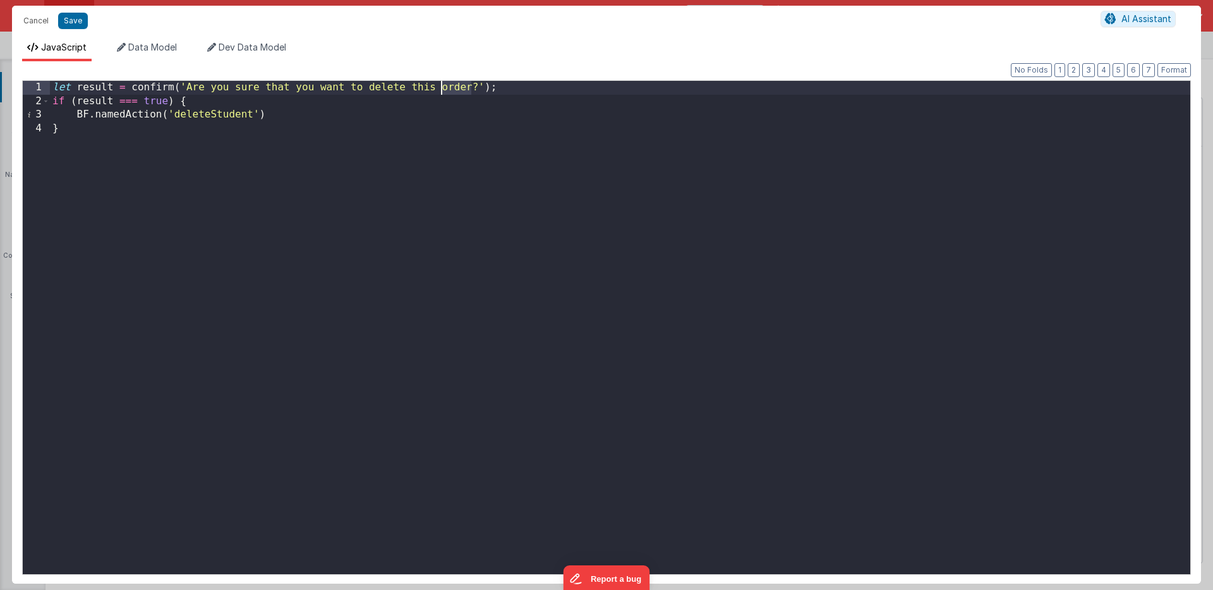
click at [454, 87] on div "let result = confirm ( 'Are you sure that you want to delete this order?' ) ; i…" at bounding box center [620, 341] width 1140 height 521
click at [490, 88] on div "let result = confirm ( 'Are you sure that you want to delete this student?' ) ;…" at bounding box center [620, 341] width 1140 height 521
click at [75, 21] on button "Save" at bounding box center [73, 21] width 30 height 16
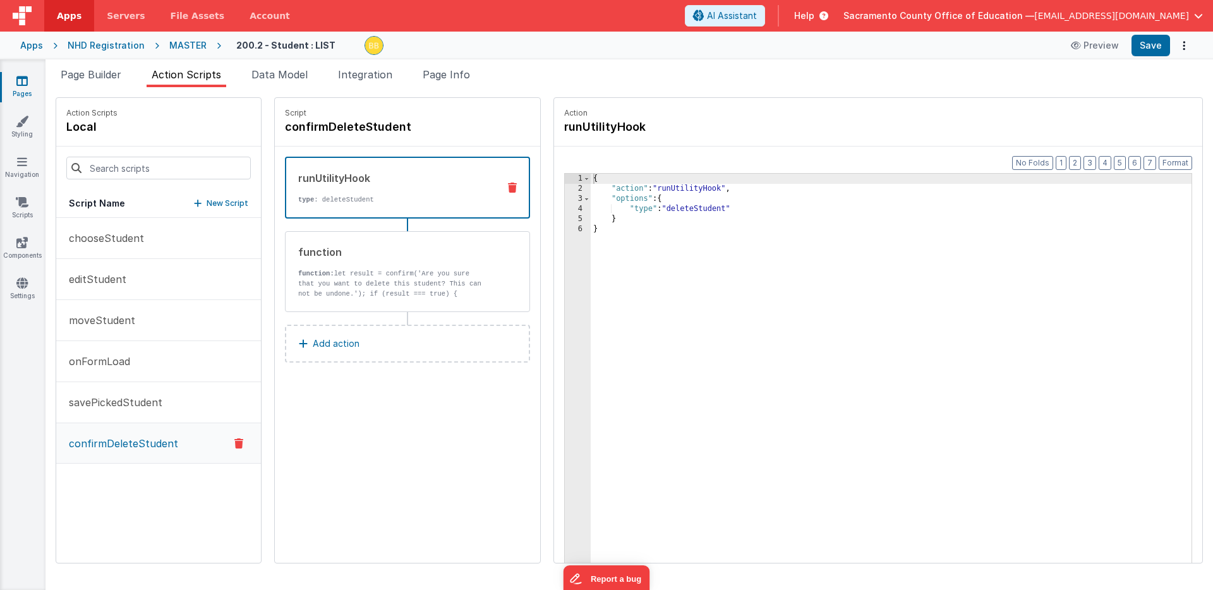
click at [410, 190] on div "runUtilityHook type : deleteStudent" at bounding box center [387, 188] width 202 height 34
click at [508, 185] on icon at bounding box center [512, 188] width 9 height 10
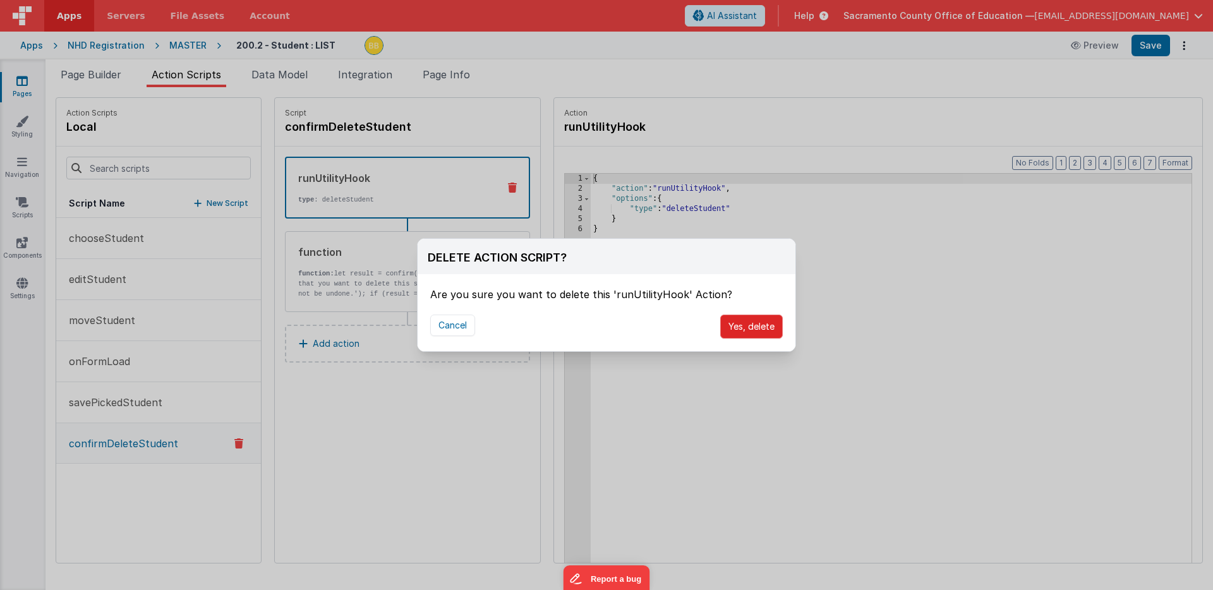
click at [751, 323] on button "Yes, delete" at bounding box center [751, 327] width 63 height 24
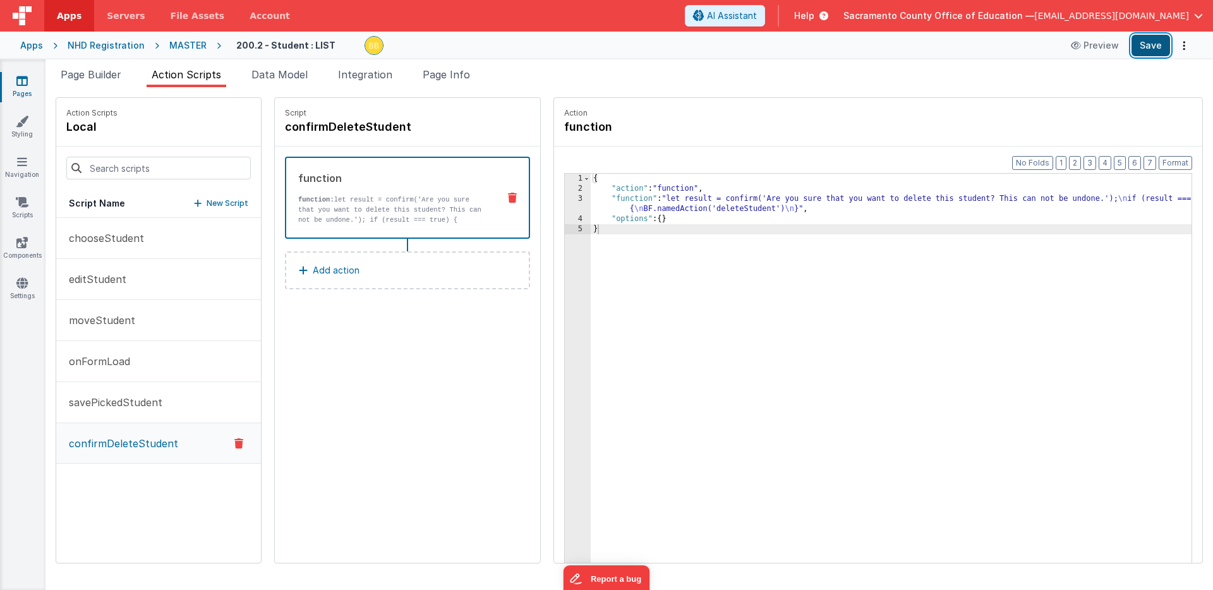
click at [1155, 44] on button "Save" at bounding box center [1150, 45] width 39 height 21
click at [92, 73] on span "Page Builder" at bounding box center [91, 74] width 61 height 13
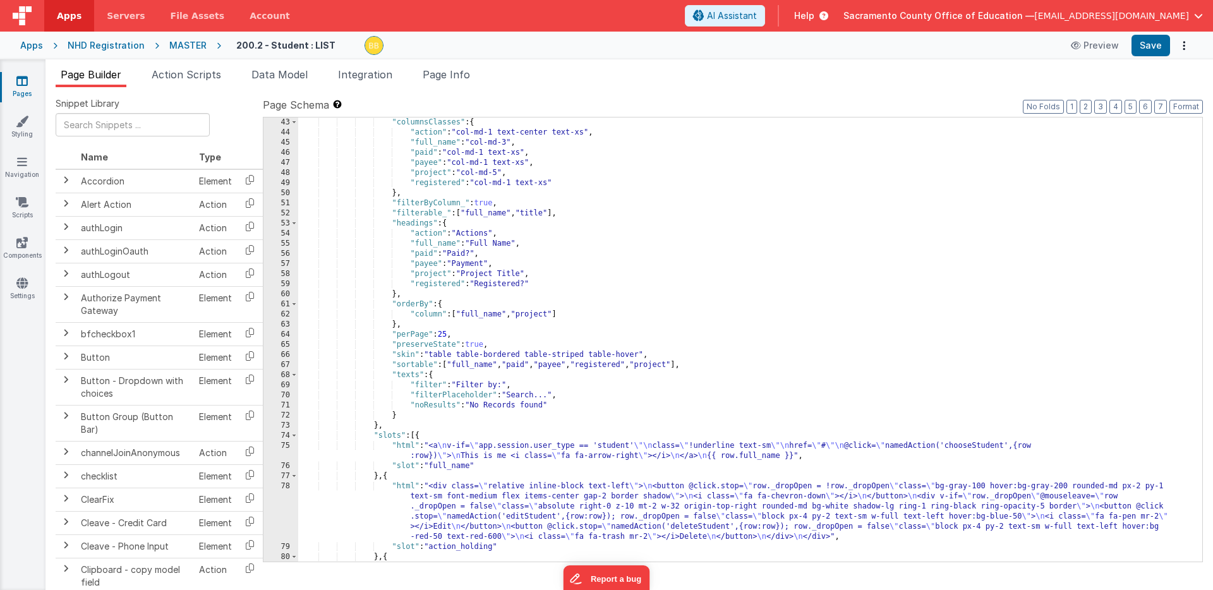
scroll to position [836, 0]
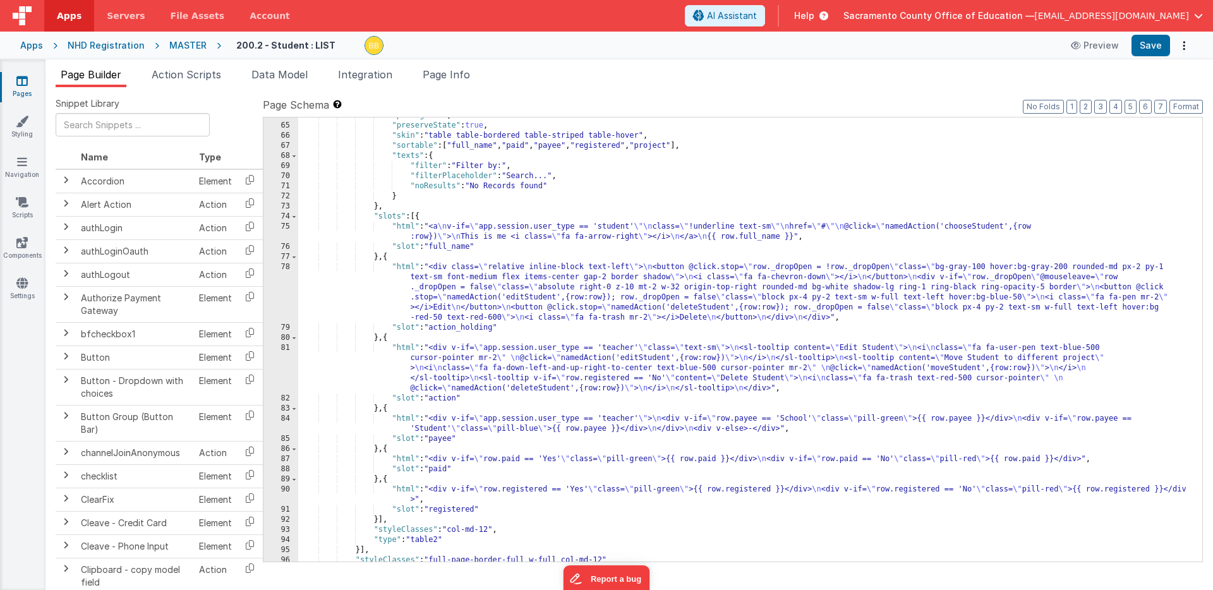
click at [402, 349] on div ""perPage" : 25 , "preserveState" : true , "skin" : "table table-bordered table-…" at bounding box center [750, 343] width 904 height 464
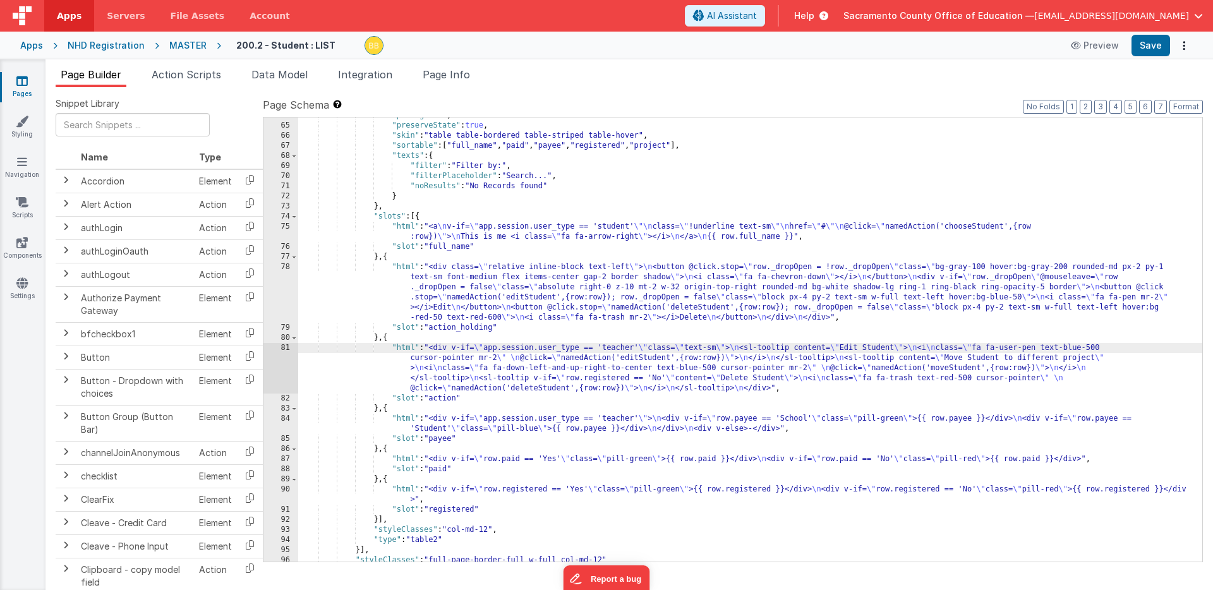
click at [275, 360] on div "81" at bounding box center [280, 368] width 35 height 51
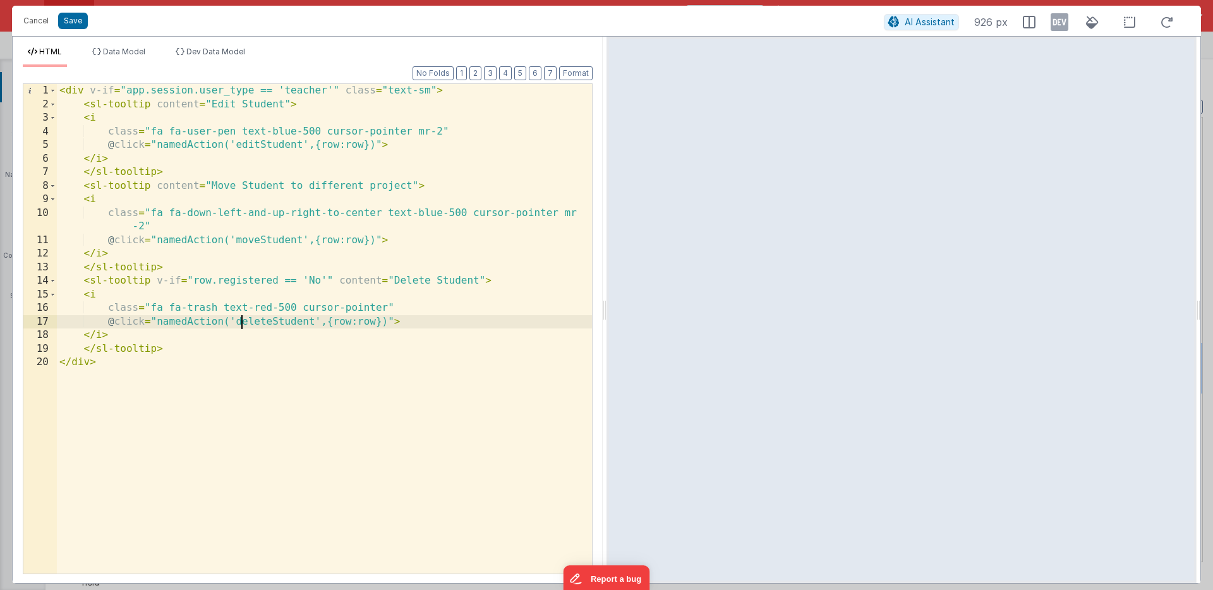
click at [242, 322] on div "< div v-if = "app.session.user_type == 'teacher'" class = "text-sm" > < sl-tool…" at bounding box center [324, 342] width 535 height 517
click at [71, 21] on button "Save" at bounding box center [73, 21] width 30 height 16
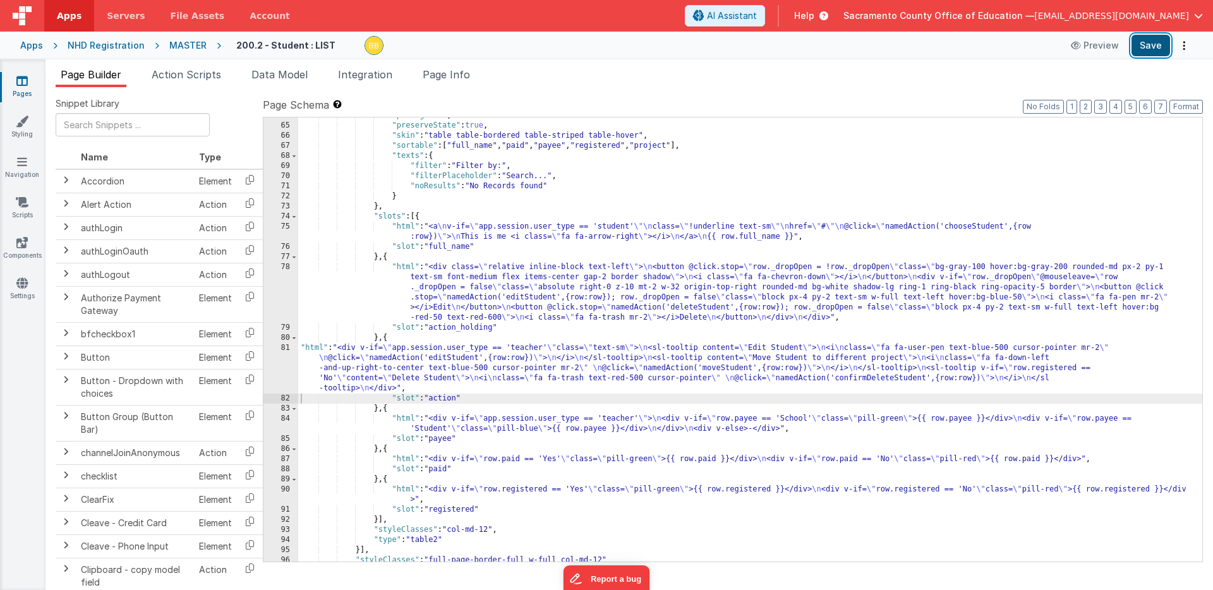
click at [1148, 42] on button "Save" at bounding box center [1150, 45] width 39 height 21
click at [200, 73] on span "Action Scripts" at bounding box center [186, 74] width 69 height 13
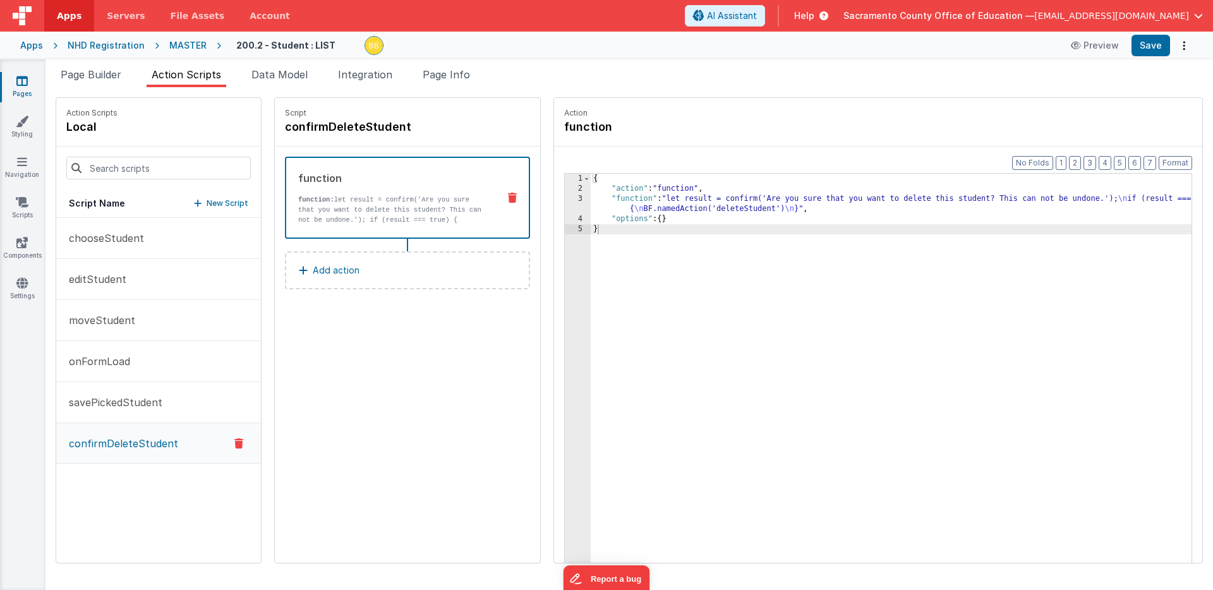
click at [207, 200] on p "New Script" at bounding box center [228, 203] width 42 height 13
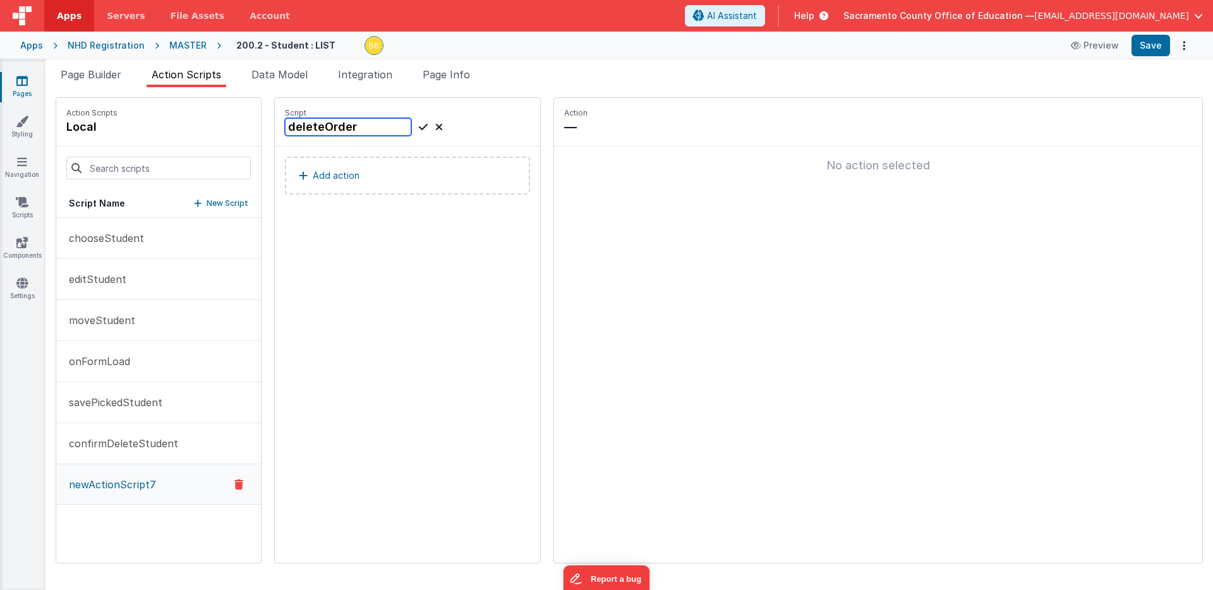
type input "deleteOrder"
click at [419, 125] on icon at bounding box center [423, 126] width 9 height 15
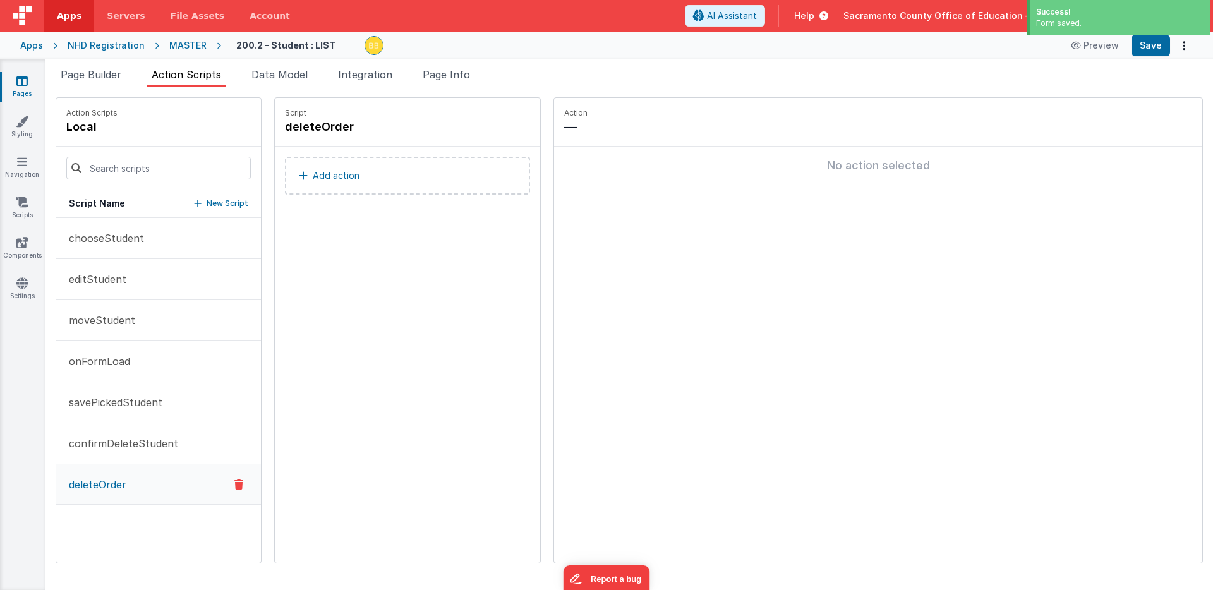
click at [313, 172] on p "Add action" at bounding box center [336, 175] width 47 height 15
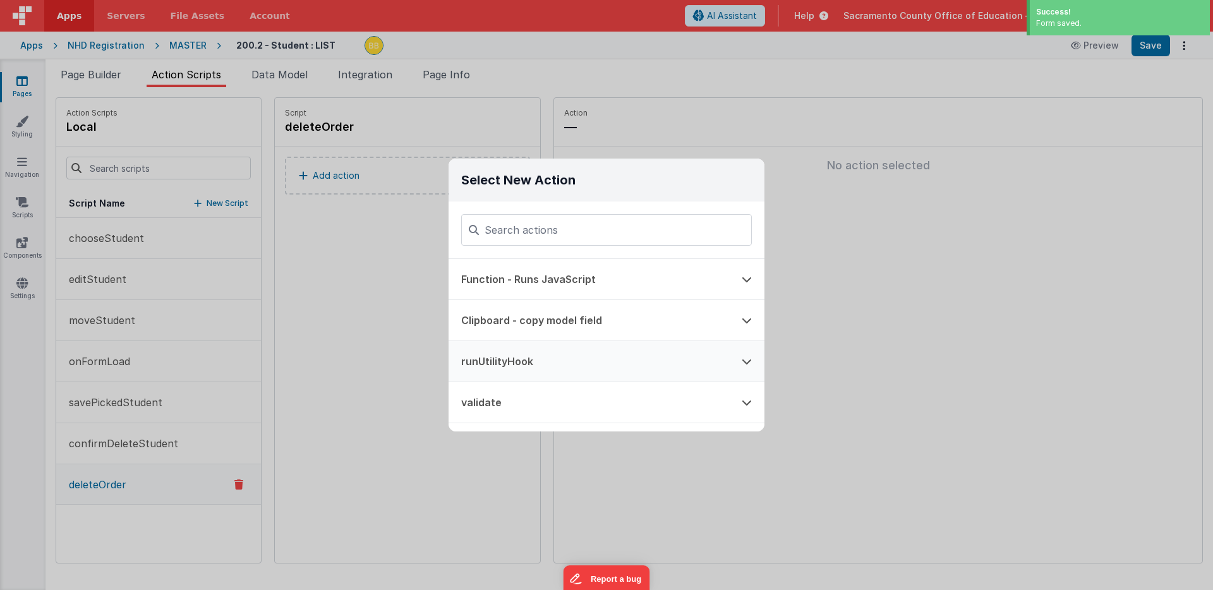
click at [521, 358] on button "runUtilityHook" at bounding box center [589, 361] width 280 height 40
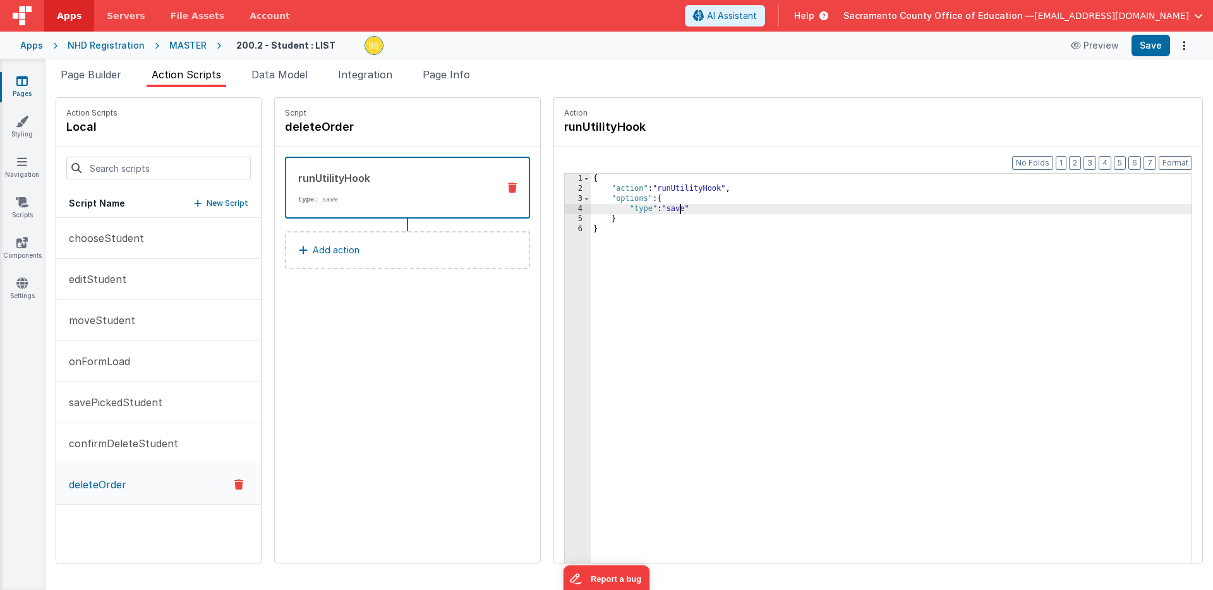
click at [642, 212] on div "{ "action" : "runUtilityHook" , "options" : { "type" : "save" } }" at bounding box center [910, 398] width 638 height 449
click at [486, 132] on div "deleteOrder" at bounding box center [407, 127] width 245 height 18
click at [1155, 44] on button "Save" at bounding box center [1150, 45] width 39 height 21
drag, startPoint x: 662, startPoint y: 209, endPoint x: 684, endPoint y: 210, distance: 22.1
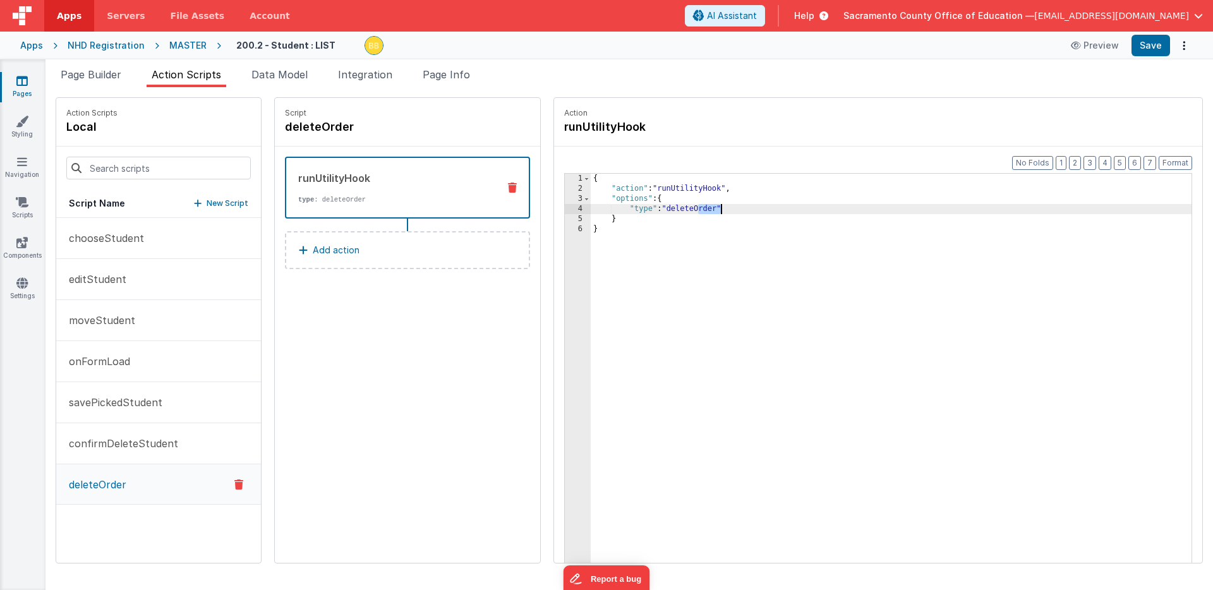
click at [684, 210] on div "{ "action" : "runUtilityHook" , "options" : { "type" : "deleteOrder" } }" at bounding box center [910, 398] width 638 height 449
click at [301, 128] on h4 "deleteOrder" at bounding box center [380, 127] width 190 height 18
drag, startPoint x: 287, startPoint y: 128, endPoint x: 335, endPoint y: 130, distance: 47.4
click at [335, 130] on input "deleteOrder" at bounding box center [348, 127] width 126 height 18
type input "deleteStudent"
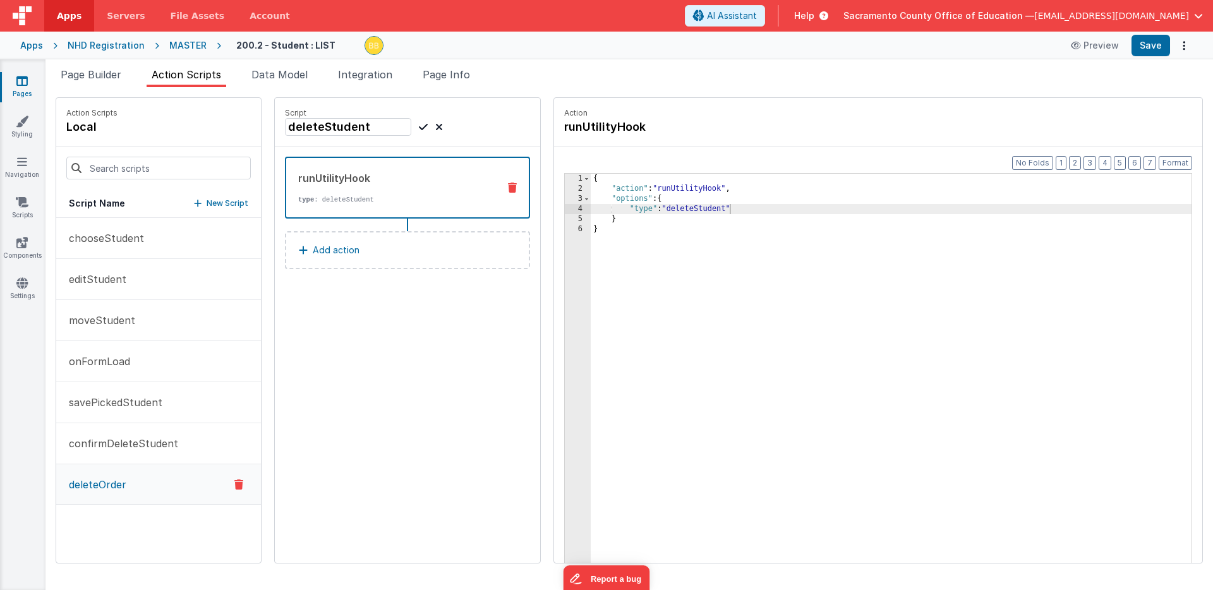
click at [419, 124] on icon at bounding box center [423, 126] width 9 height 15
click at [1152, 35] on div "Success! Form saved." at bounding box center [1118, 19] width 190 height 39
click at [1152, 42] on button "Save" at bounding box center [1150, 45] width 39 height 21
